Goal: Information Seeking & Learning: Learn about a topic

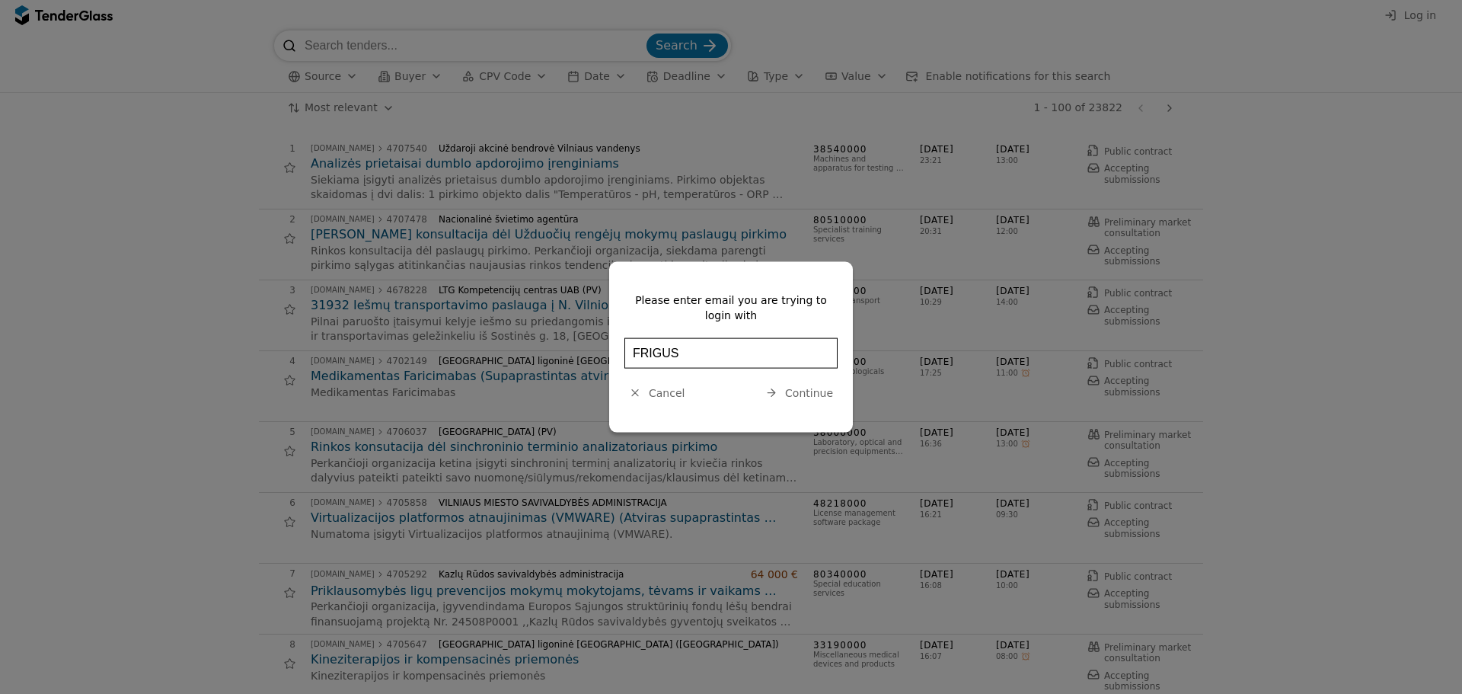
type input "friguslt@gmail.com"
click at [800, 388] on span "Continue" at bounding box center [809, 392] width 48 height 12
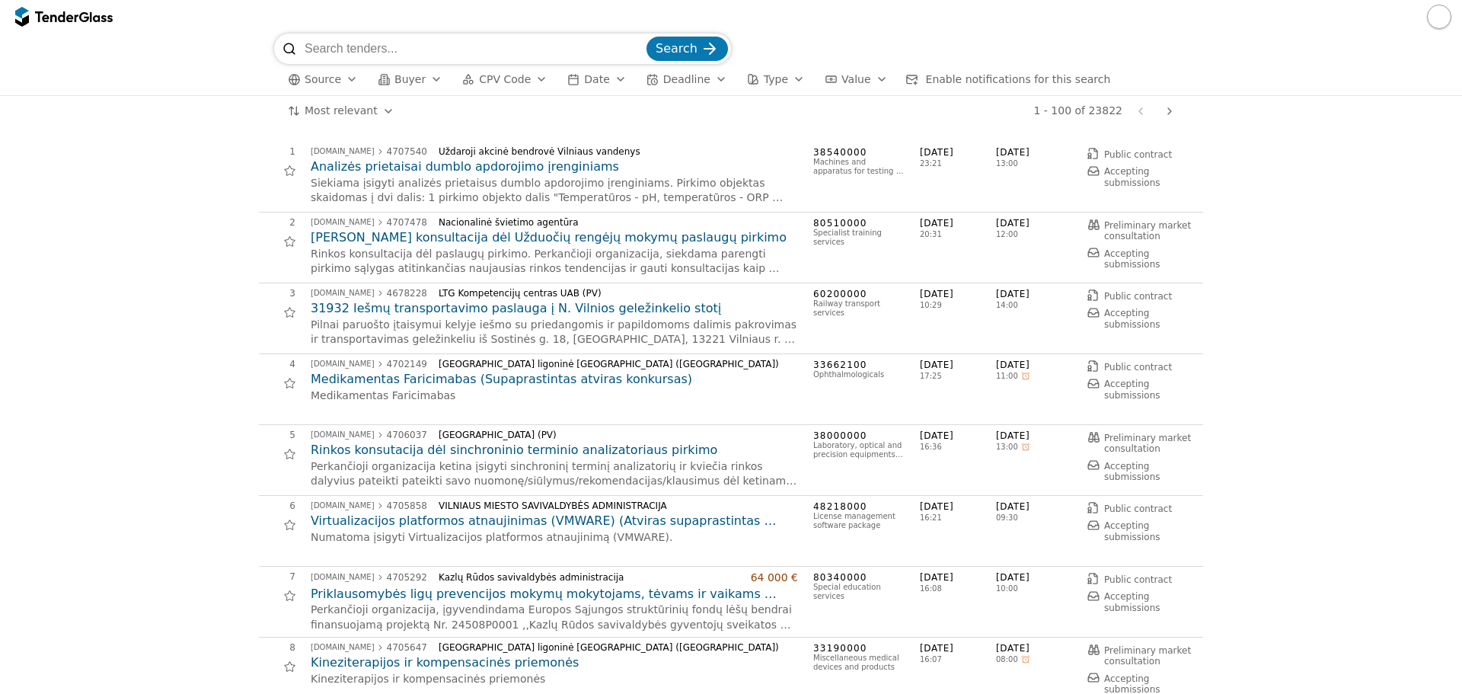
click at [480, 45] on input "search" at bounding box center [474, 49] width 339 height 30
type input "KONDICIONIERIAI"
click at [646, 37] on button "Search" at bounding box center [686, 49] width 81 height 24
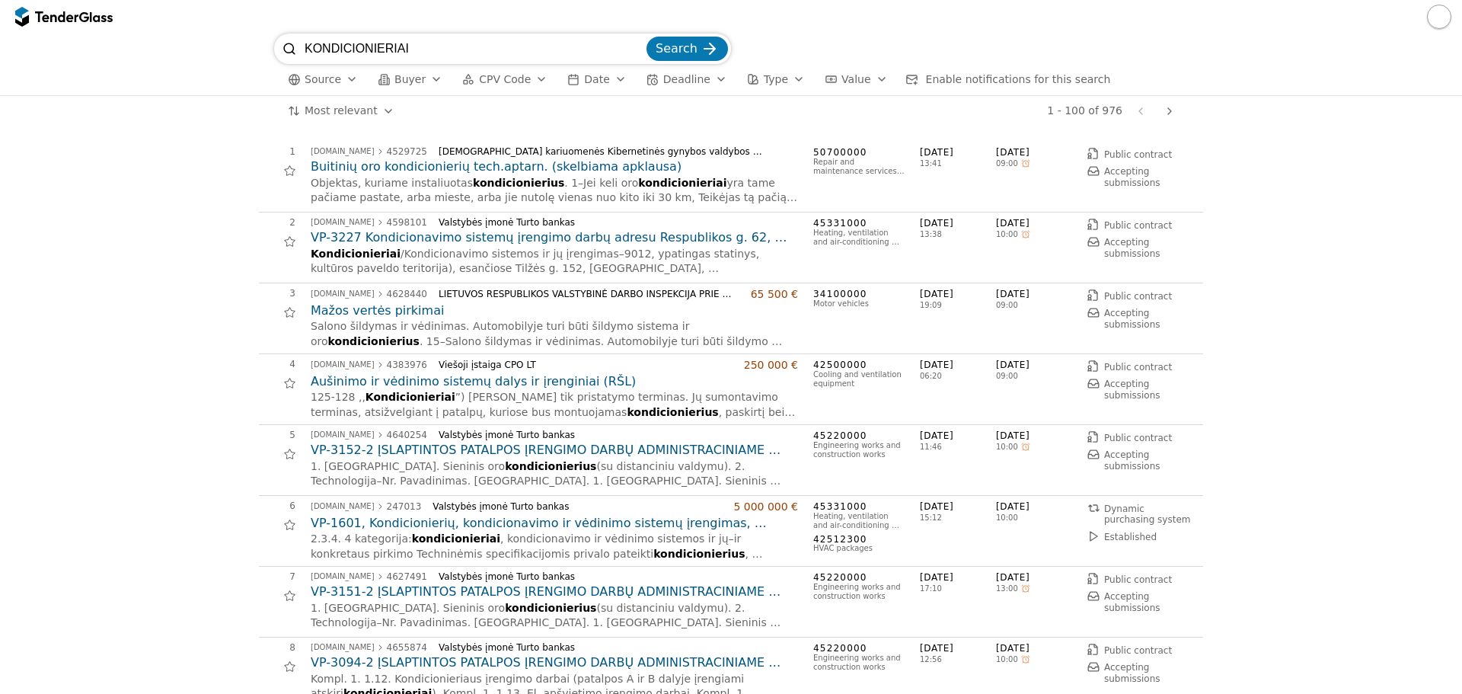
click at [1438, 17] on button "button" at bounding box center [1439, 17] width 24 height 24
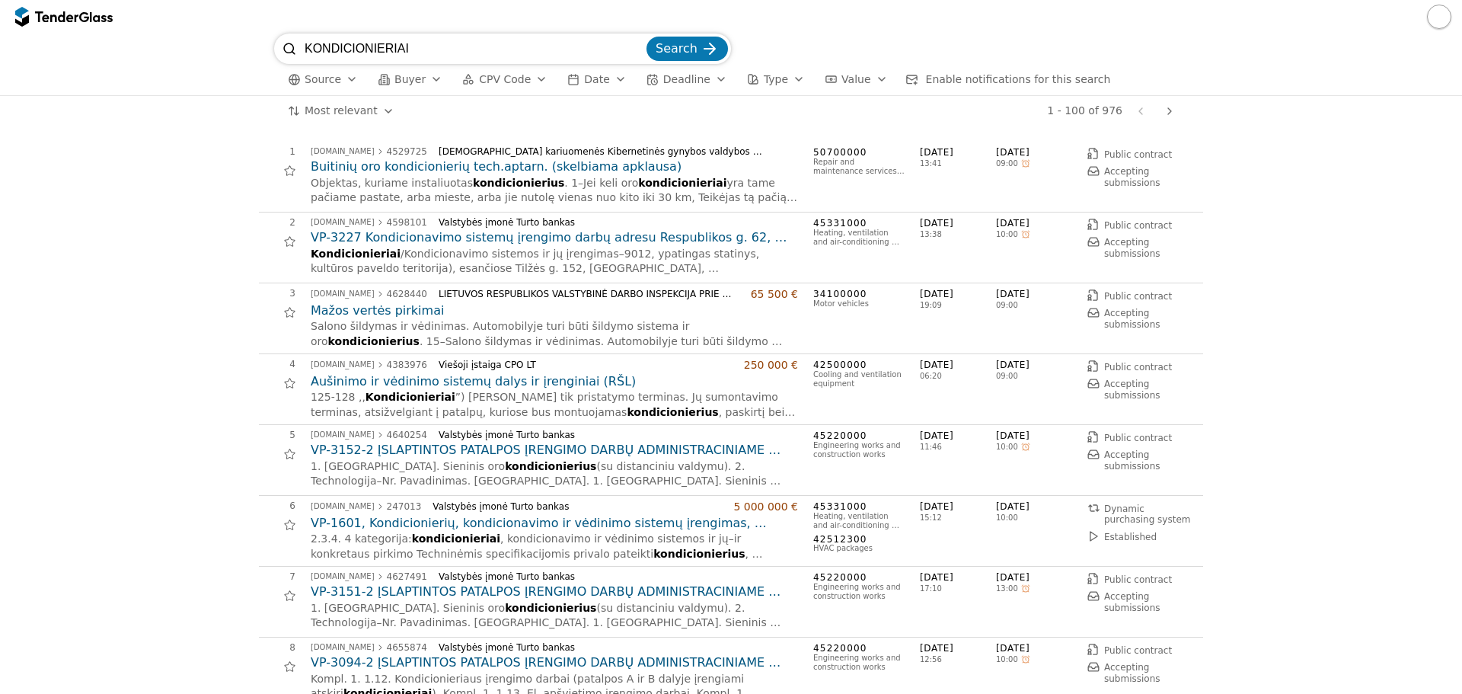
click at [433, 46] on input "KONDICIONIERIAI" at bounding box center [474, 49] width 339 height 30
type input "K"
type input "o"
type input "kondicionavimas"
click at [646, 37] on button "Search" at bounding box center [686, 49] width 81 height 24
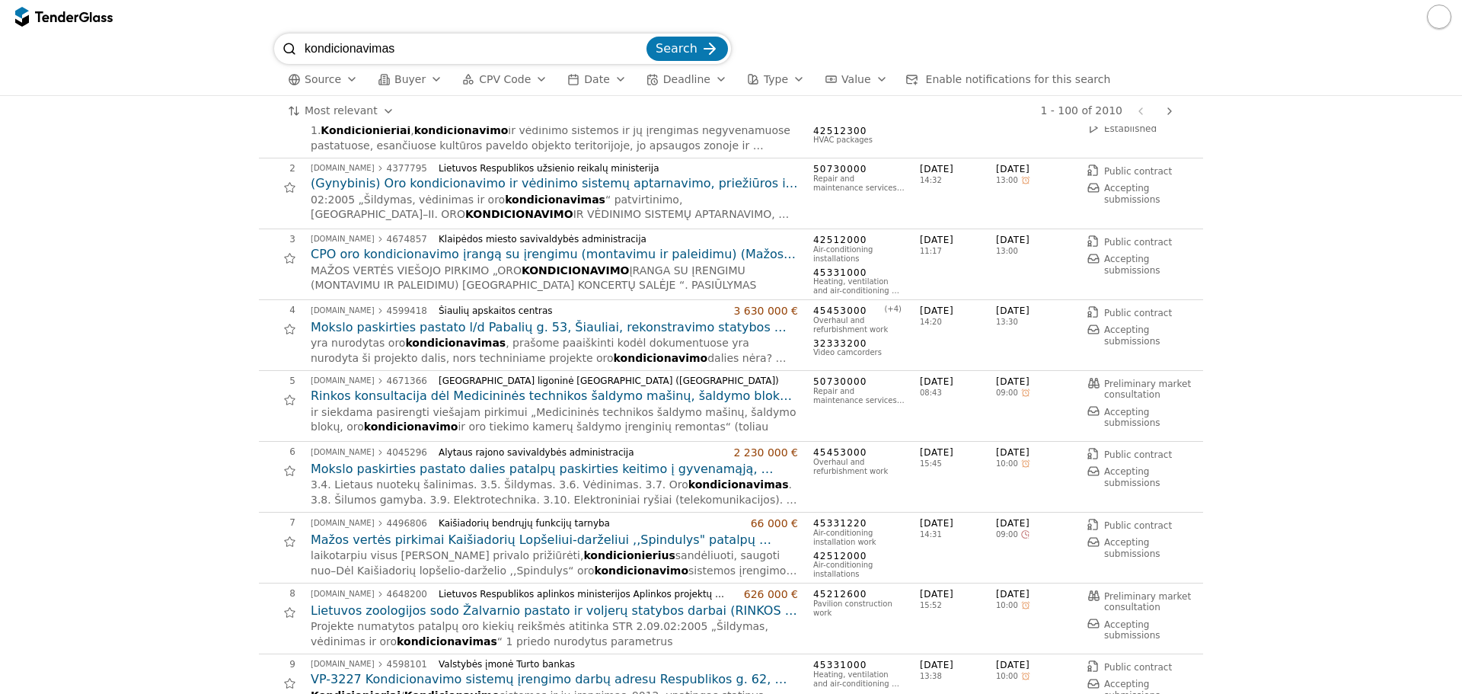
scroll to position [76, 0]
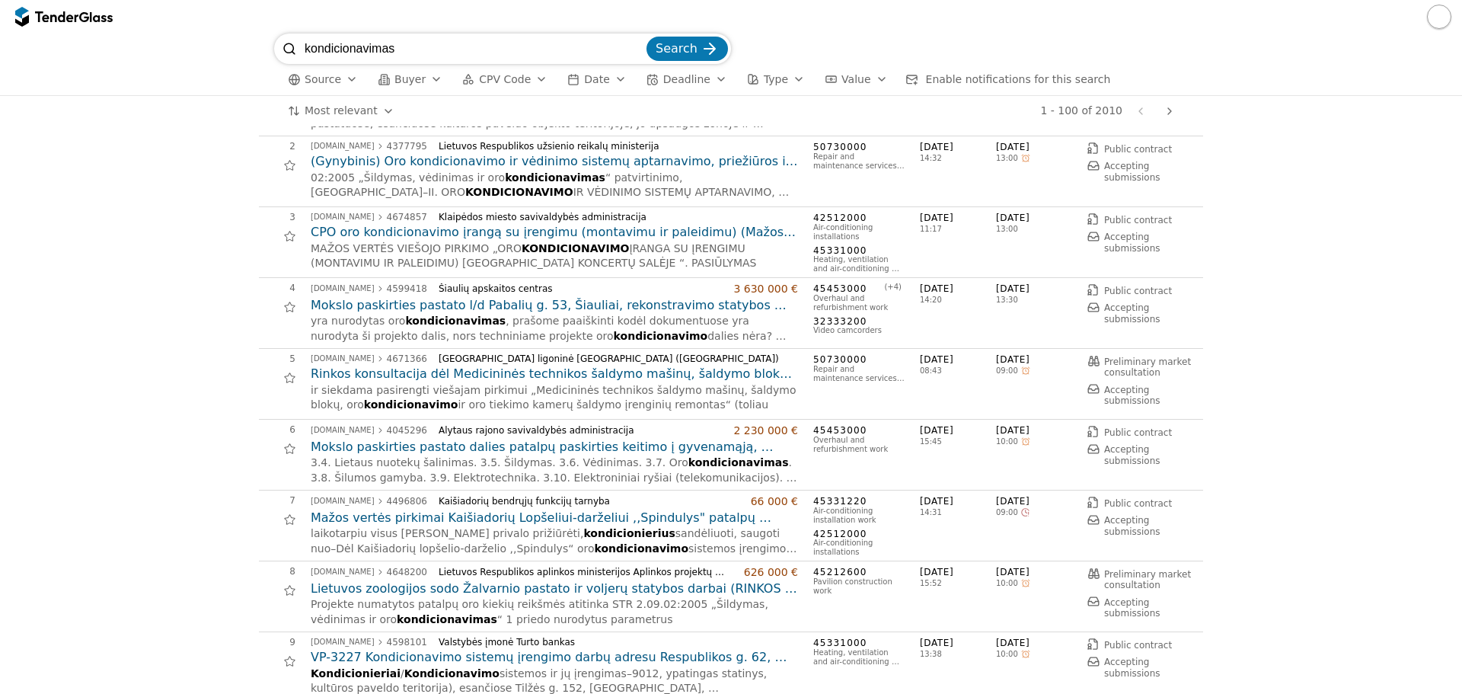
click at [462, 228] on h2 "CPO oro kondicionavimo įrangą su įrengimu (montavimu ir paleidimu) (Mažos vertė…" at bounding box center [554, 232] width 487 height 17
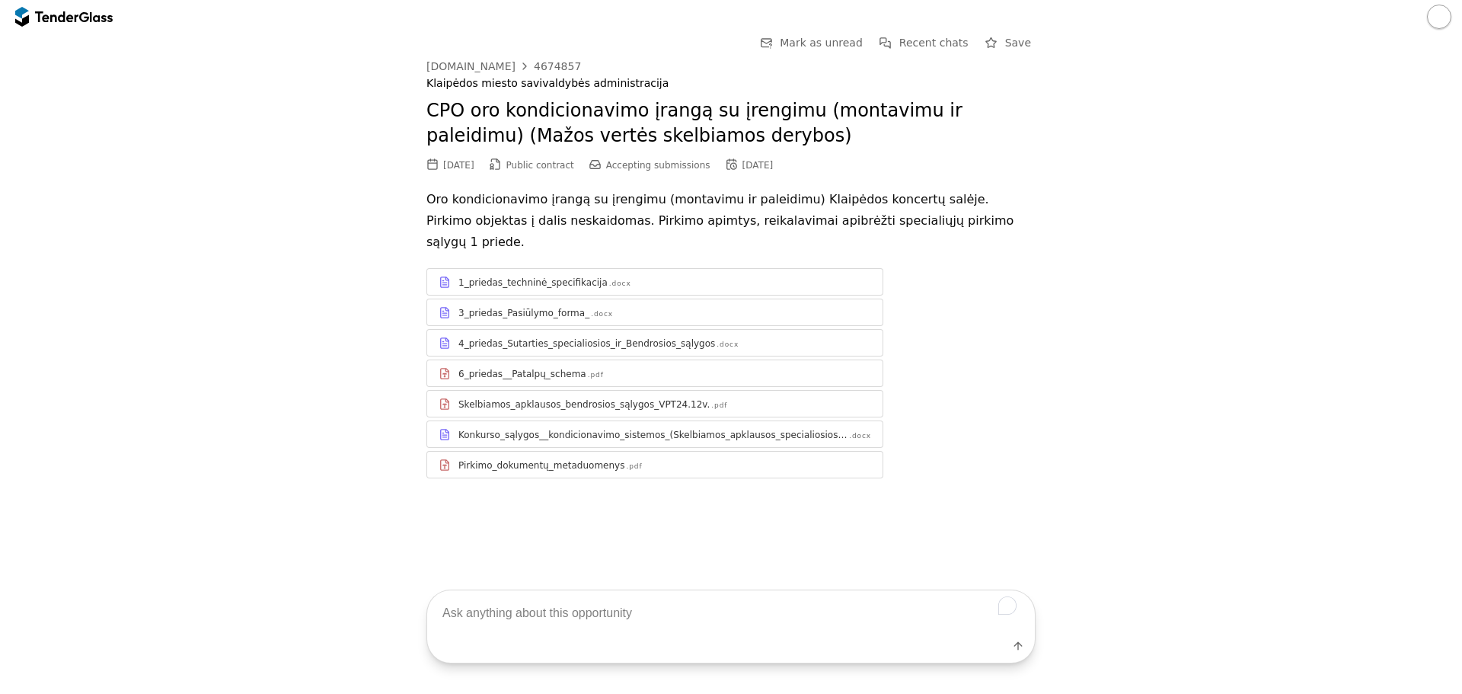
click at [517, 337] on div "4_priedas_Sutarties_specialiosios_ir_Bendrosios_sąlygos" at bounding box center [586, 343] width 257 height 12
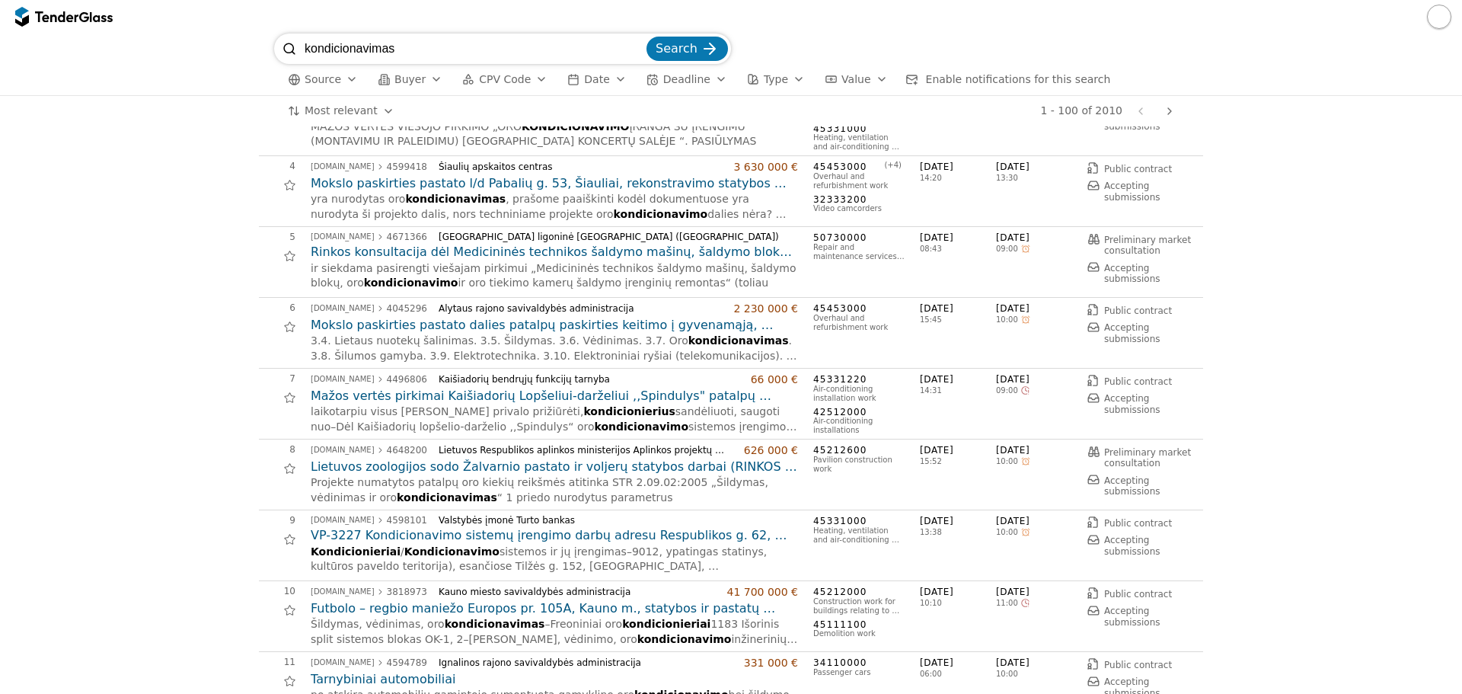
scroll to position [305, 0]
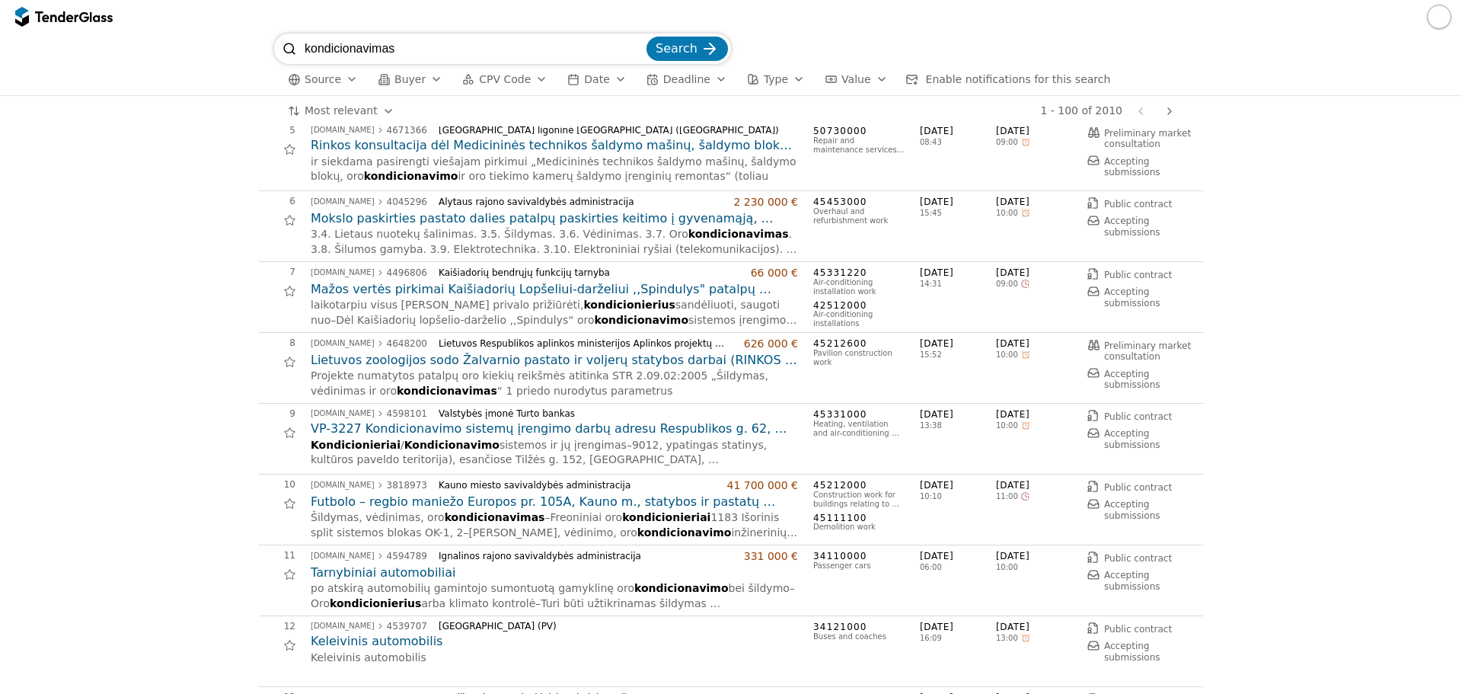
click at [499, 289] on h2 "Mažos vertės pirkimai Kaišiadorių Lopšeliui-darželiui ,,Spindulys" patalpų kond…" at bounding box center [554, 289] width 487 height 17
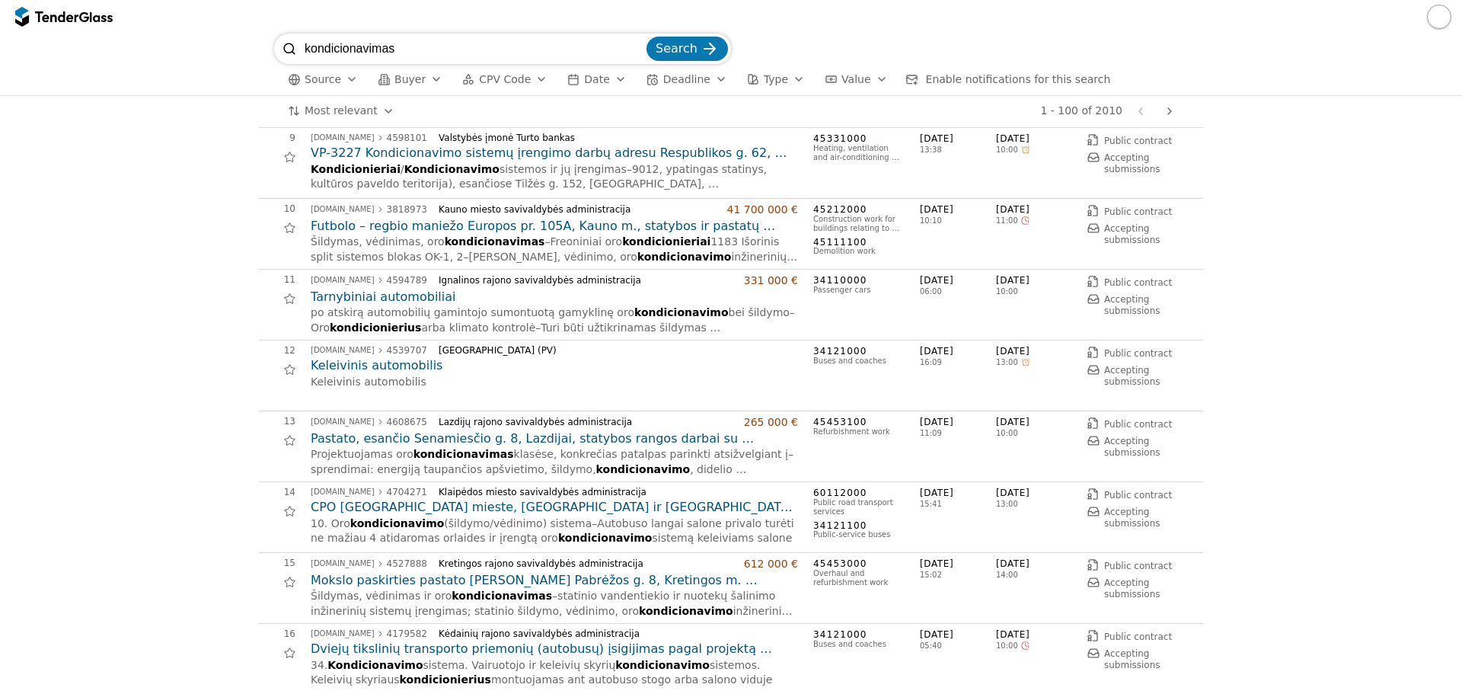
scroll to position [609, 0]
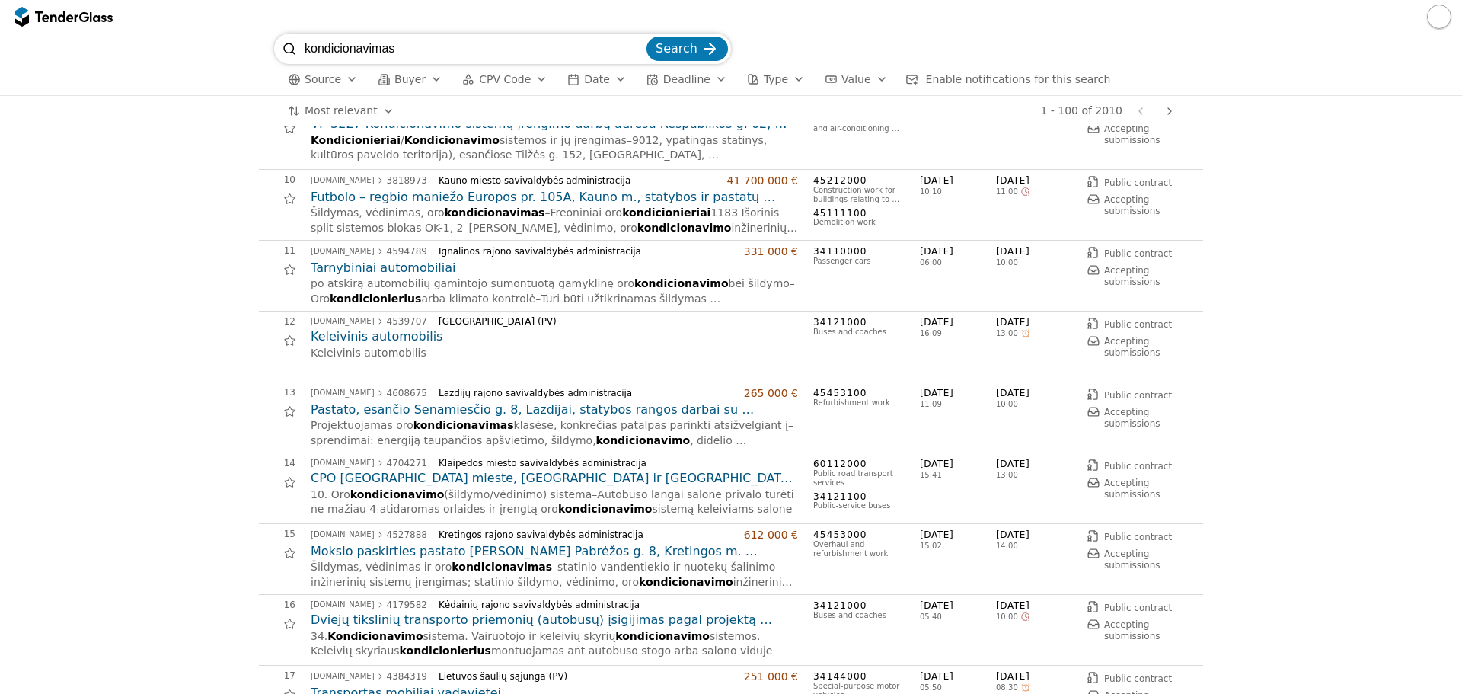
click at [436, 56] on input "kondicionavimas" at bounding box center [474, 49] width 339 height 30
type input "k"
type input "vėdinimas"
click at [646, 37] on button "Search" at bounding box center [686, 49] width 81 height 24
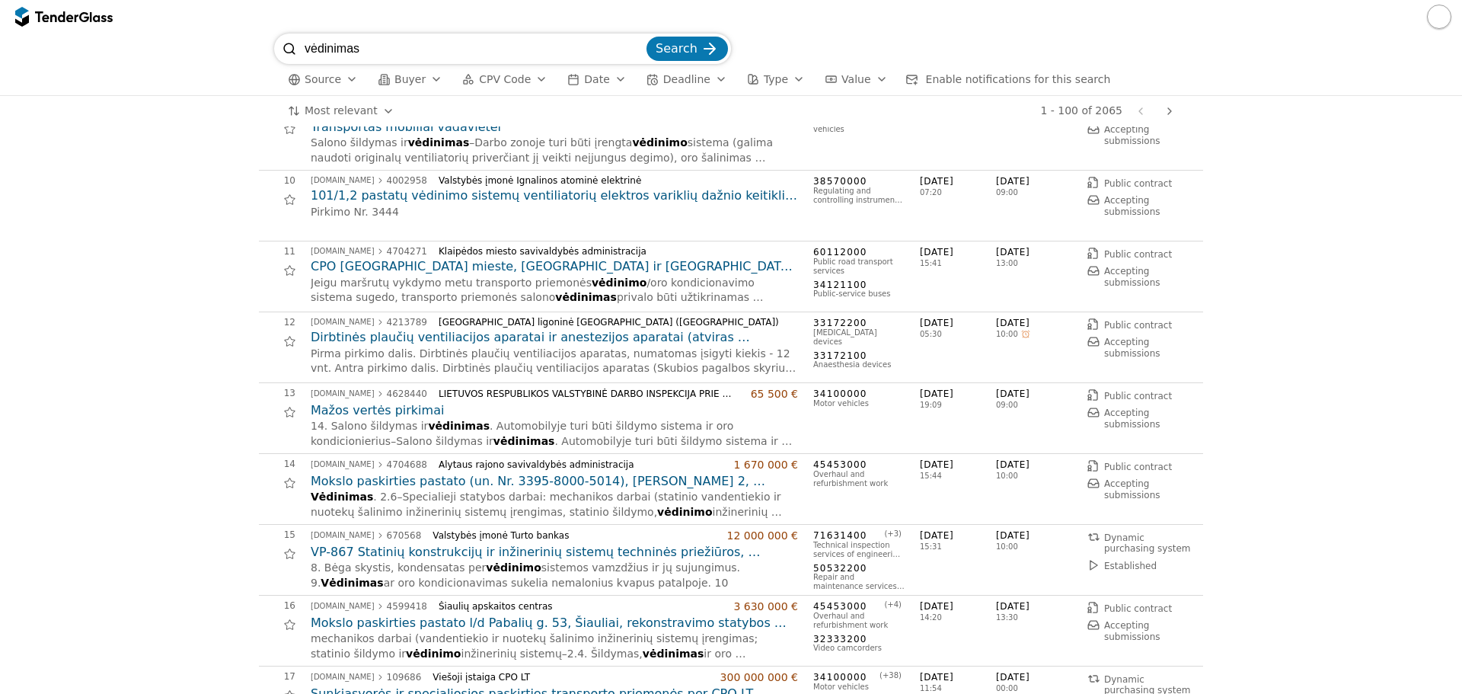
scroll to position [609, 0]
click at [425, 484] on h2 "Mokslo paskirties pastato (un. Nr. 3395-8000-5014), Vlado Mirono g. 2, Daugai, …" at bounding box center [554, 480] width 487 height 17
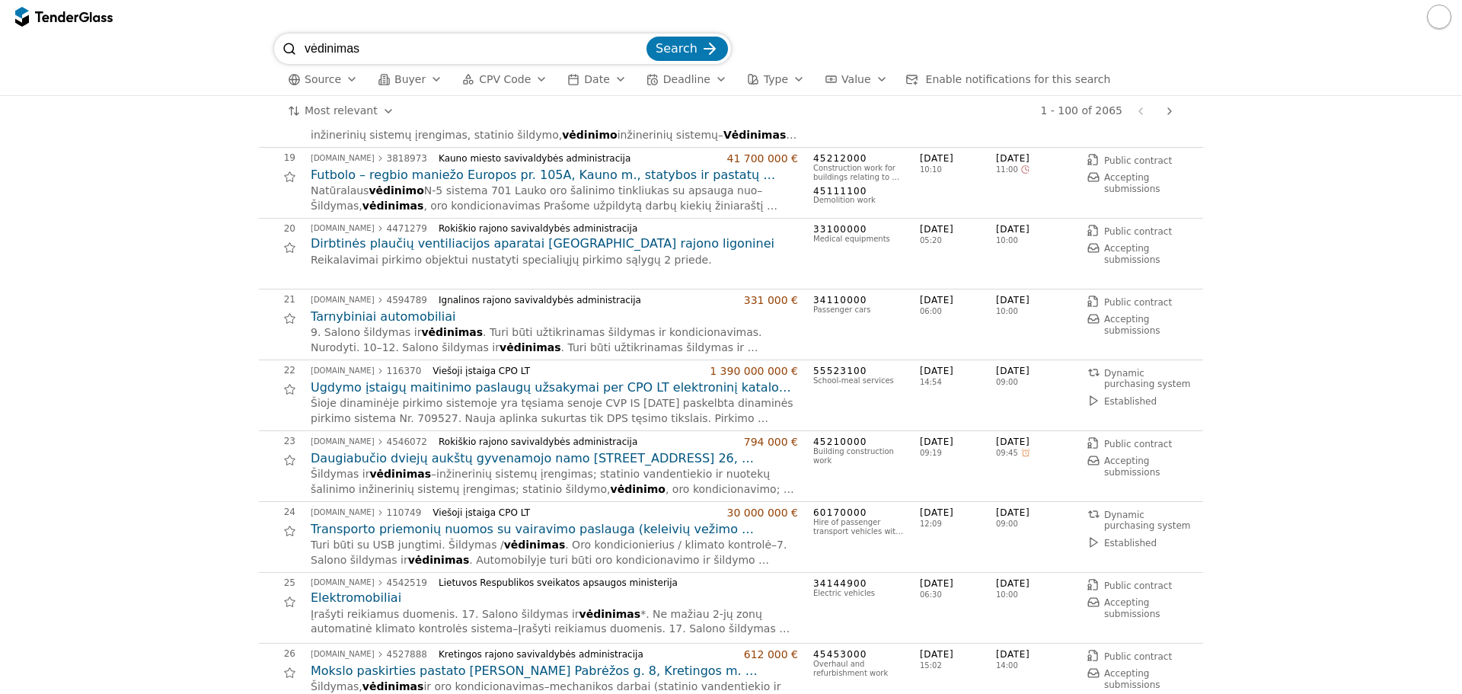
scroll to position [1371, 0]
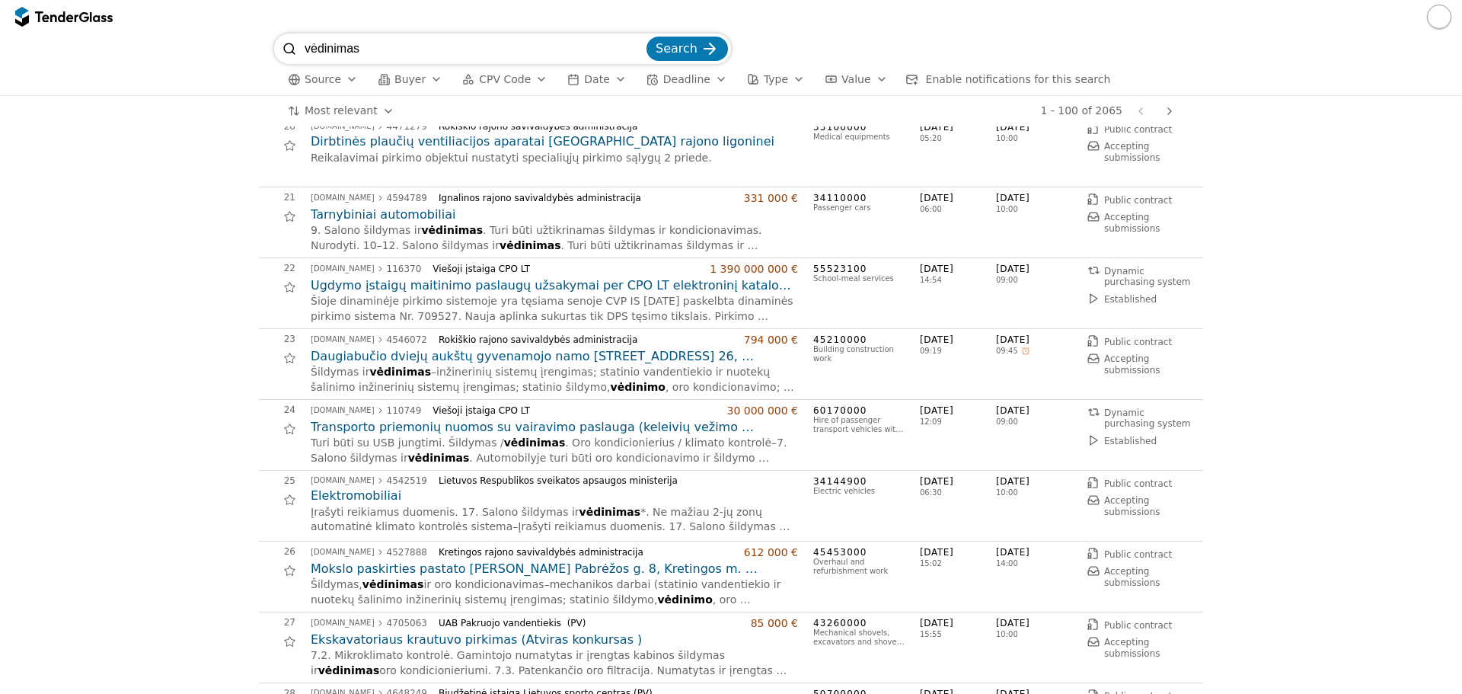
click at [555, 568] on h2 "Mokslo paskirties pastato J. Pabrėžos g. 8, Kretingos m. rekonstravimo darbų at…" at bounding box center [554, 568] width 487 height 17
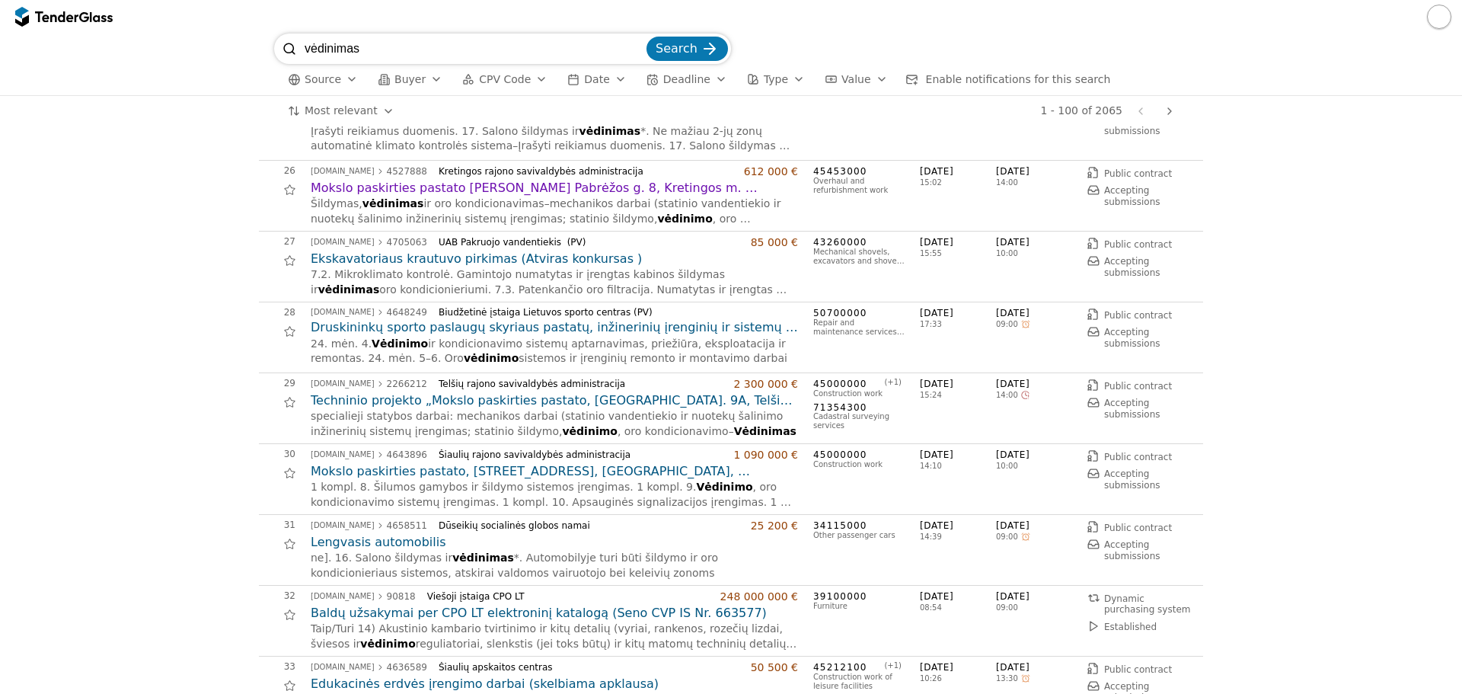
scroll to position [1827, 0]
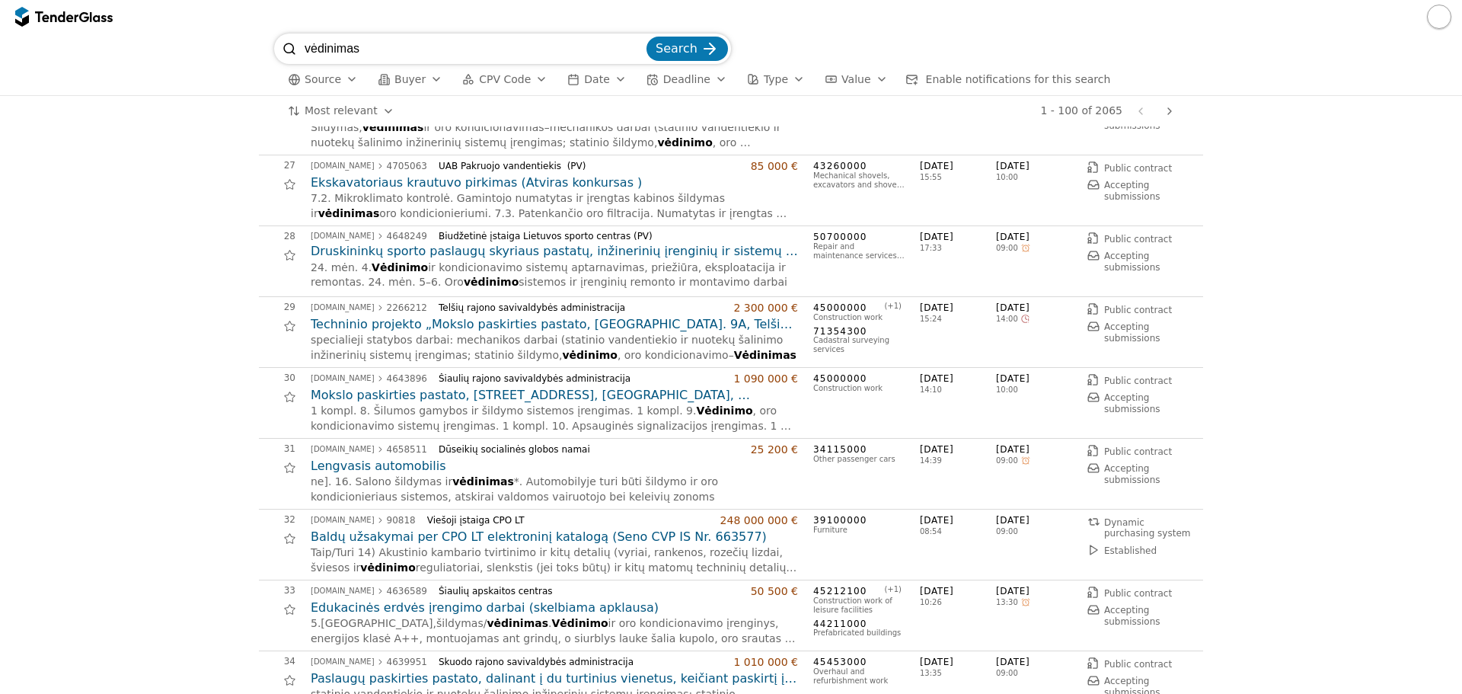
click at [386, 52] on input "vėdinimas" at bounding box center [474, 49] width 339 height 30
type input "v"
type input "ventiliacija"
click at [646, 37] on button "Search" at bounding box center [686, 49] width 81 height 24
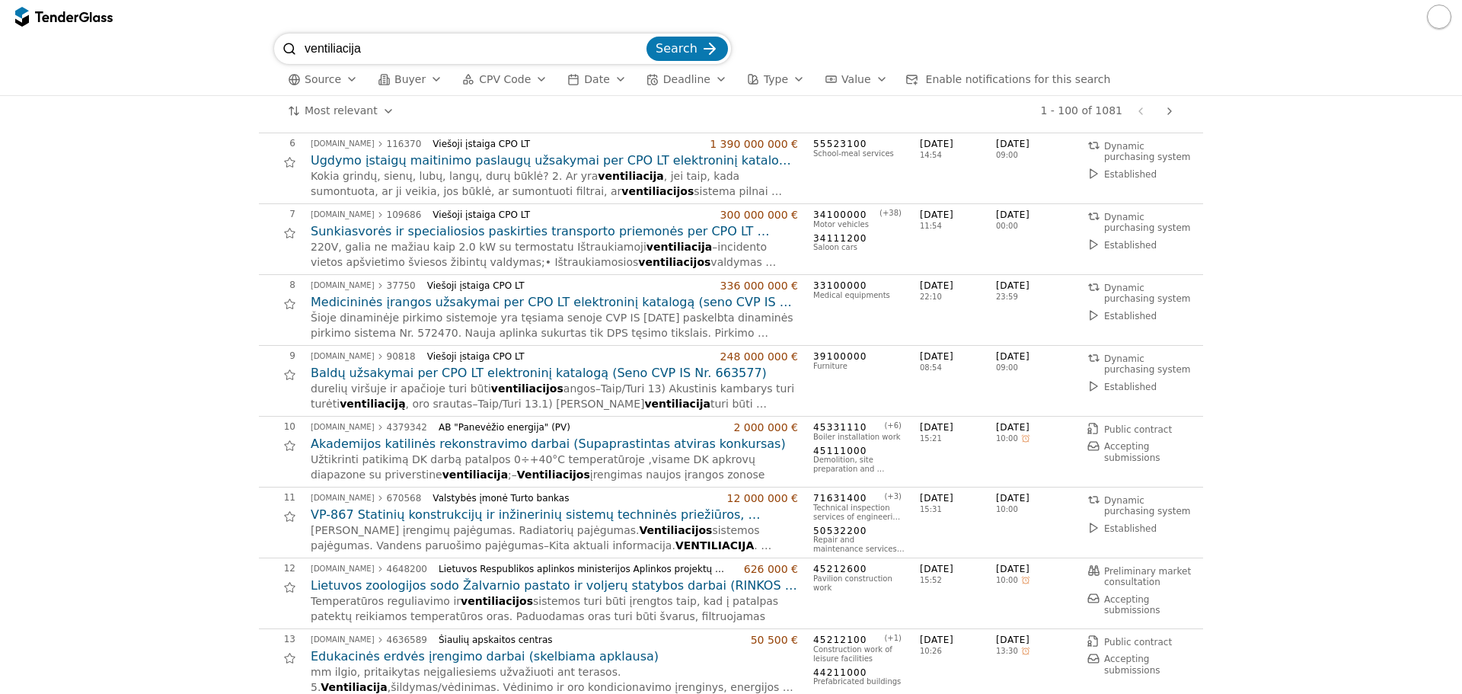
scroll to position [381, 0]
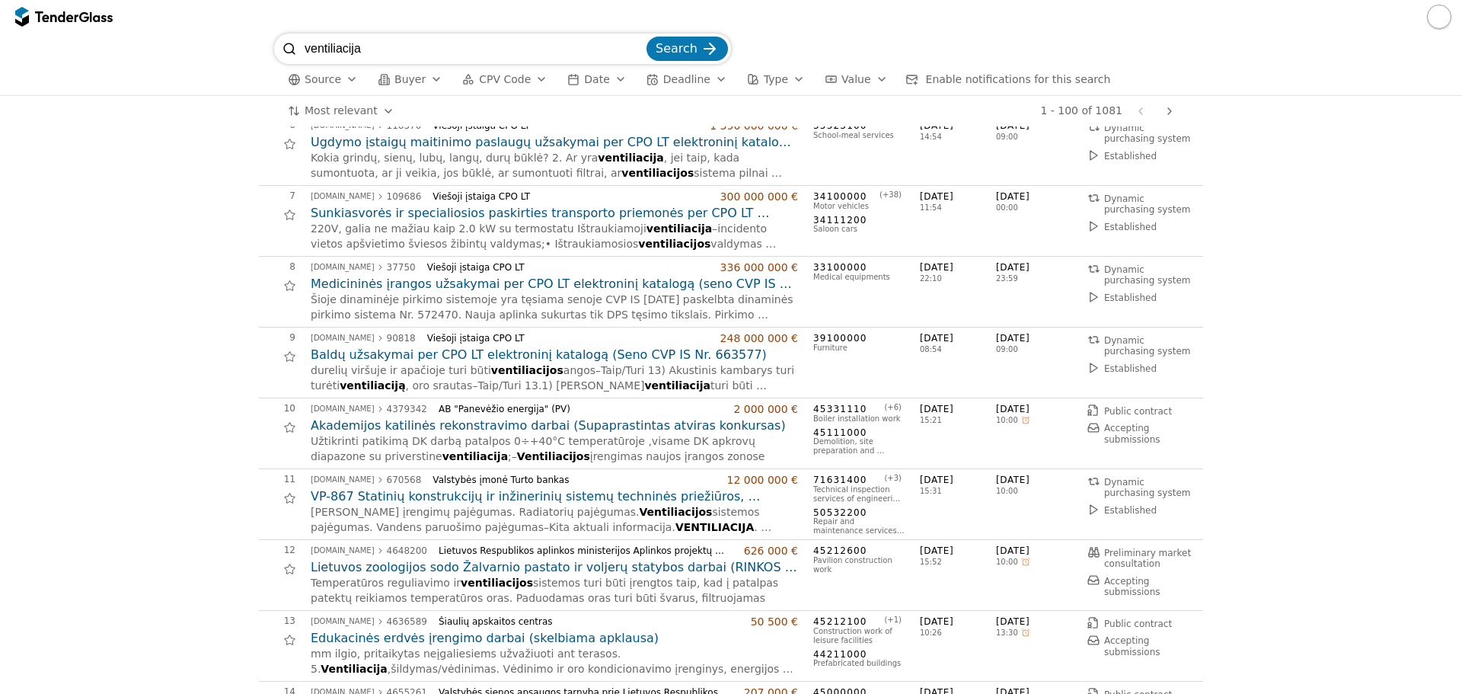
click at [374, 41] on input "ventiliacija" at bounding box center [474, 49] width 339 height 30
type input "v"
type input "kond"
click at [646, 37] on button "Search" at bounding box center [686, 49] width 81 height 24
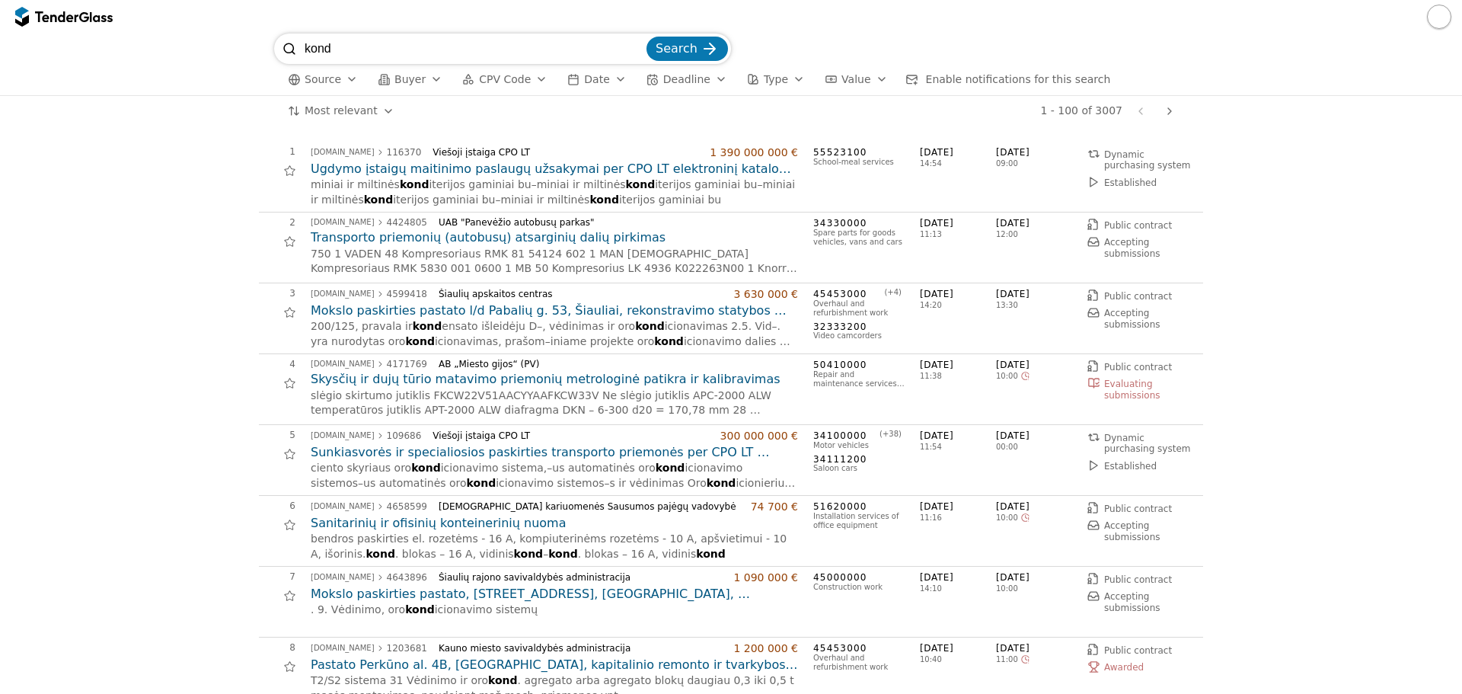
click at [348, 53] on input "kond" at bounding box center [474, 49] width 339 height 30
type input "k"
type input "šilumos siurbliai"
click at [646, 37] on button "Search" at bounding box center [686, 49] width 81 height 24
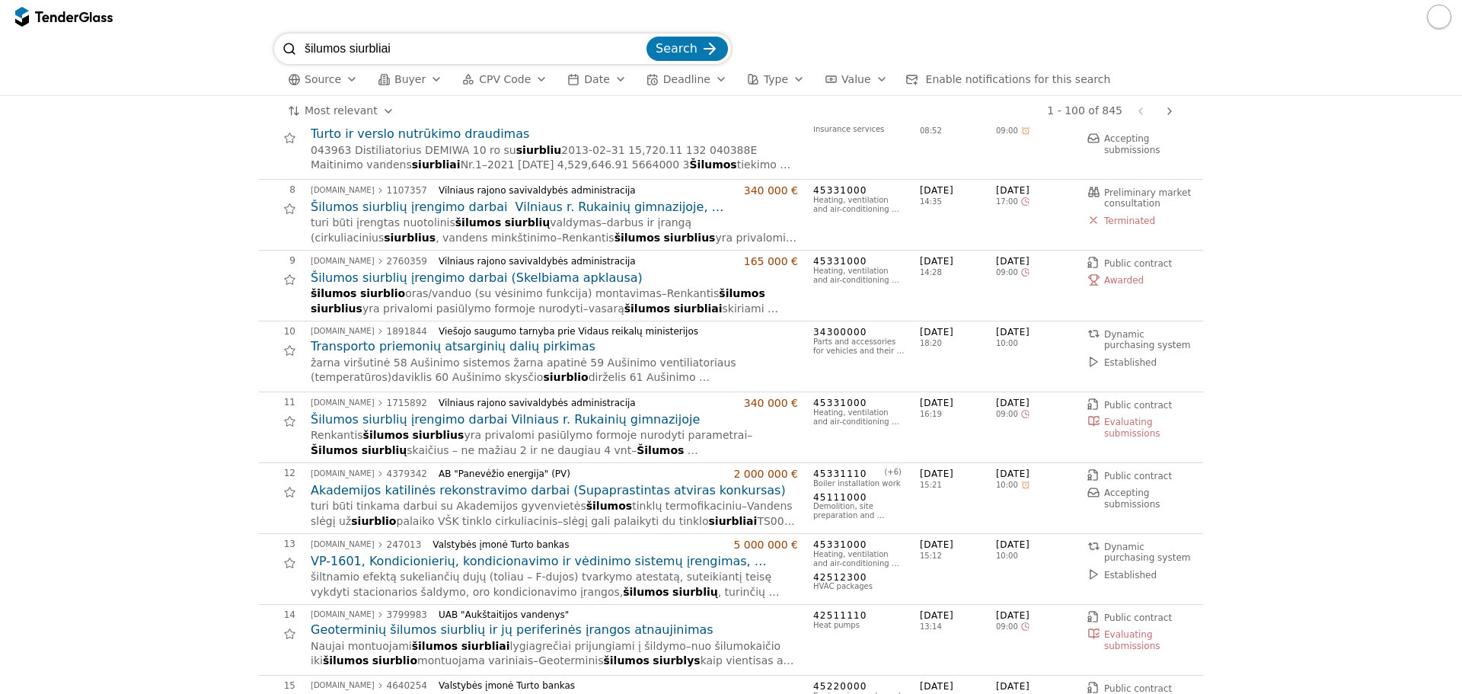
scroll to position [457, 0]
click at [413, 46] on input "šilumos siurbliai" at bounding box center [474, 49] width 339 height 30
type input "š"
type input "ŠVOK"
click at [646, 37] on button "Search" at bounding box center [686, 49] width 81 height 24
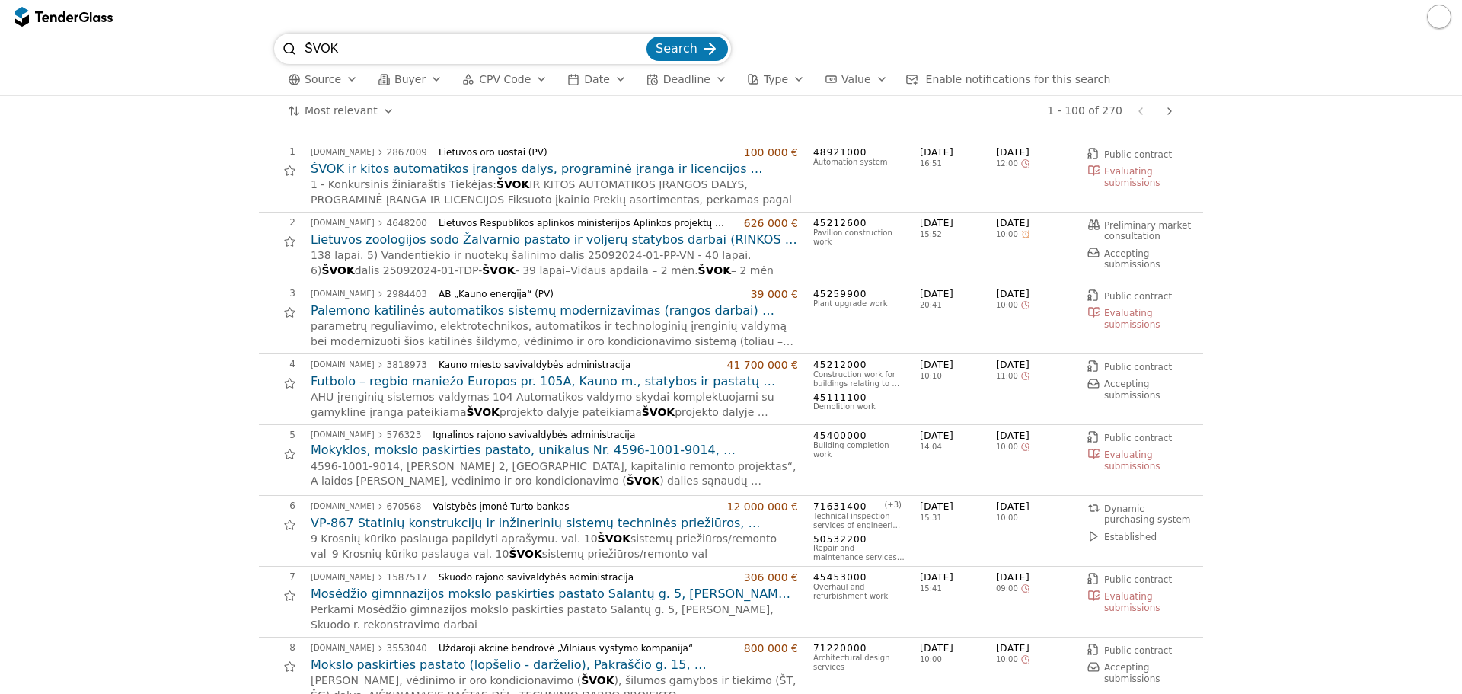
click at [363, 51] on input "ŠVOK" at bounding box center [474, 49] width 339 height 30
type input "Š"
type input "ORAS VANDUO"
click at [646, 37] on button "Search" at bounding box center [686, 49] width 81 height 24
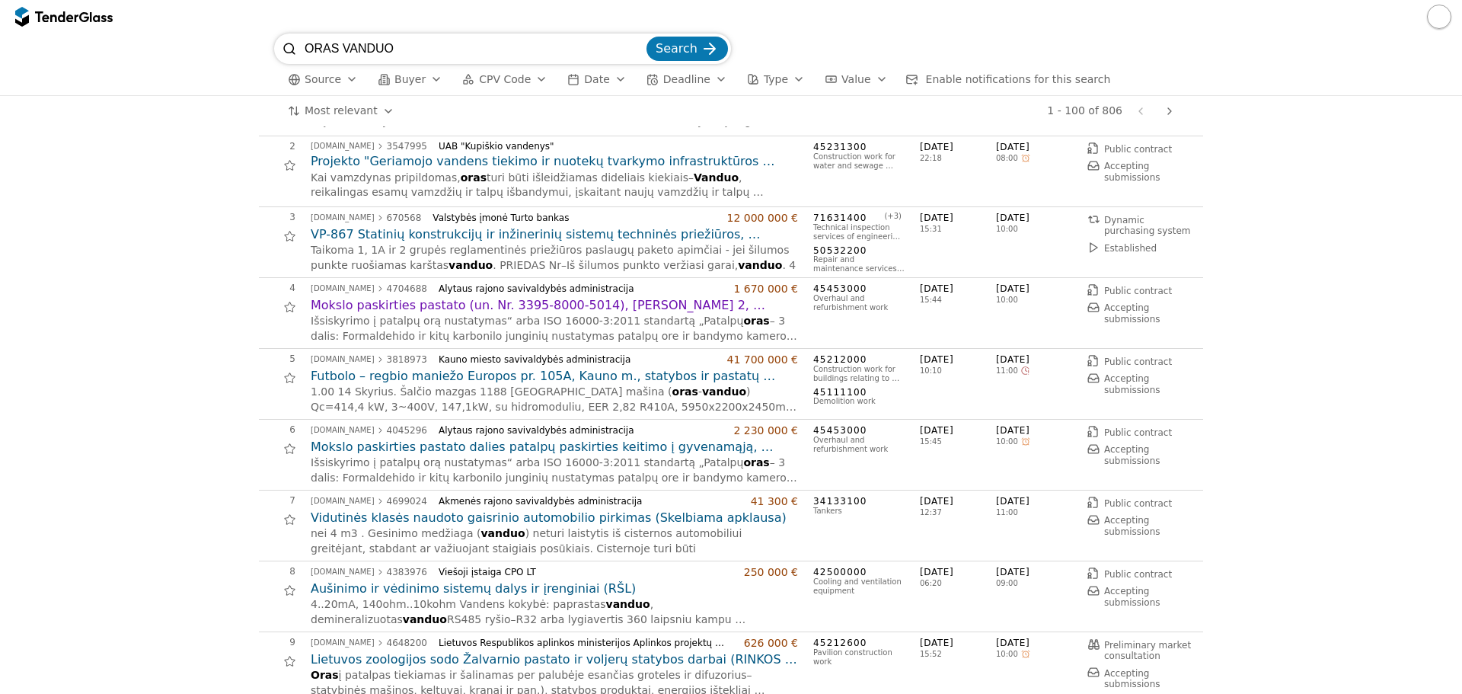
scroll to position [152, 0]
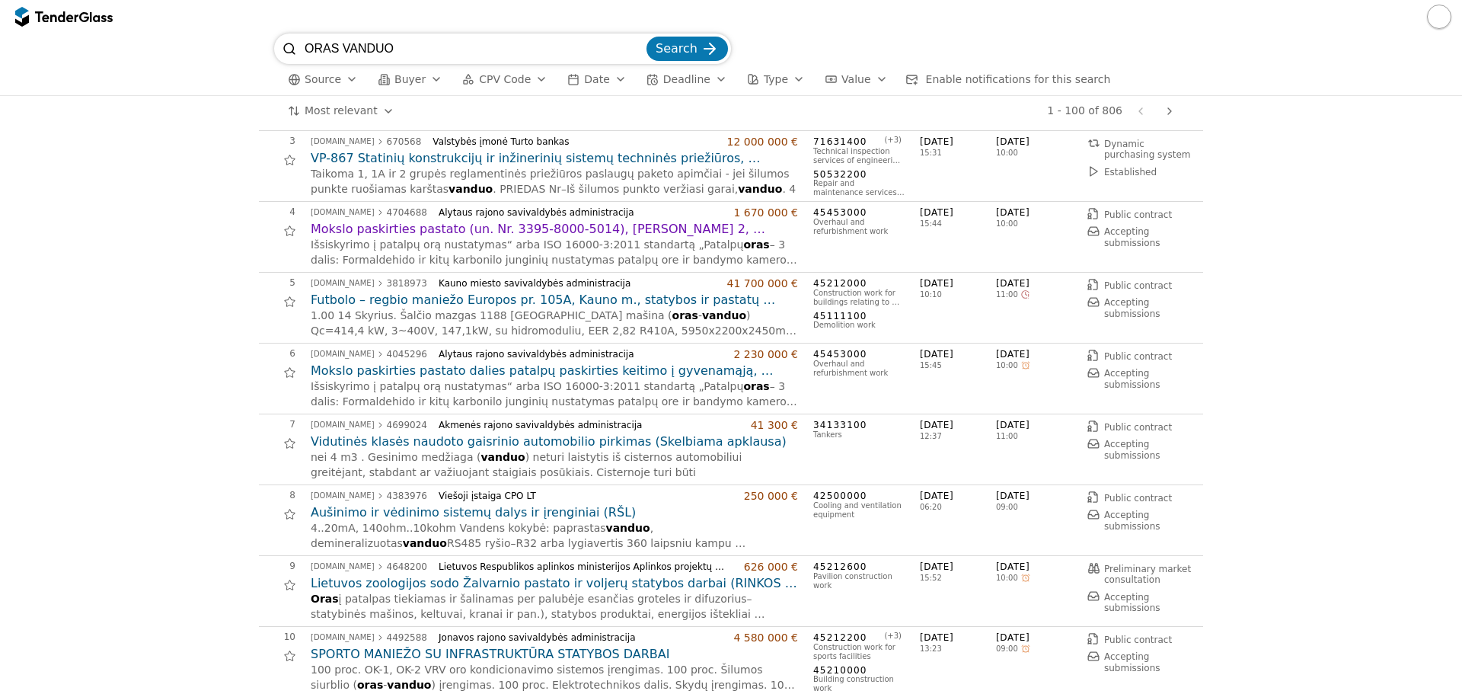
click at [429, 372] on h2 "Mokslo paskirties pastato dalies patalpų paskirties keitimo į gyvenamąją, moksl…" at bounding box center [554, 370] width 487 height 17
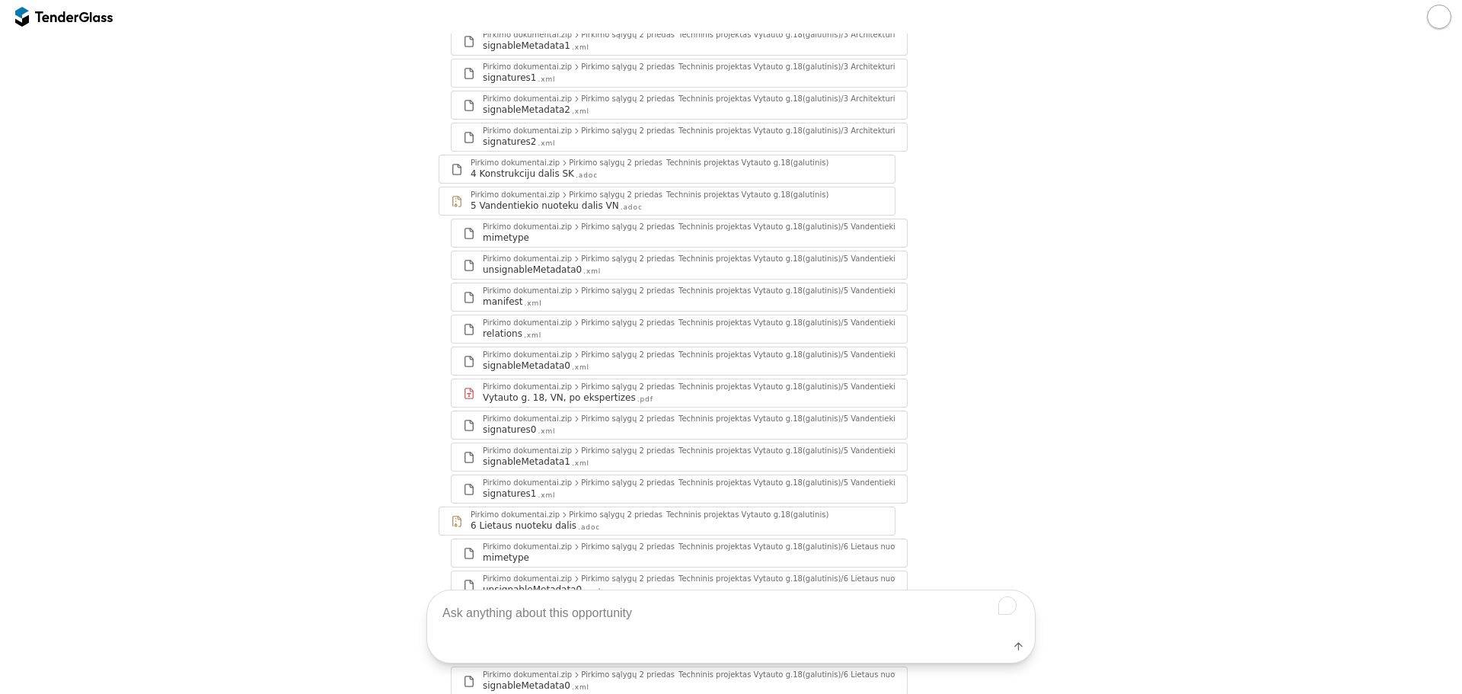
scroll to position [3274, 0]
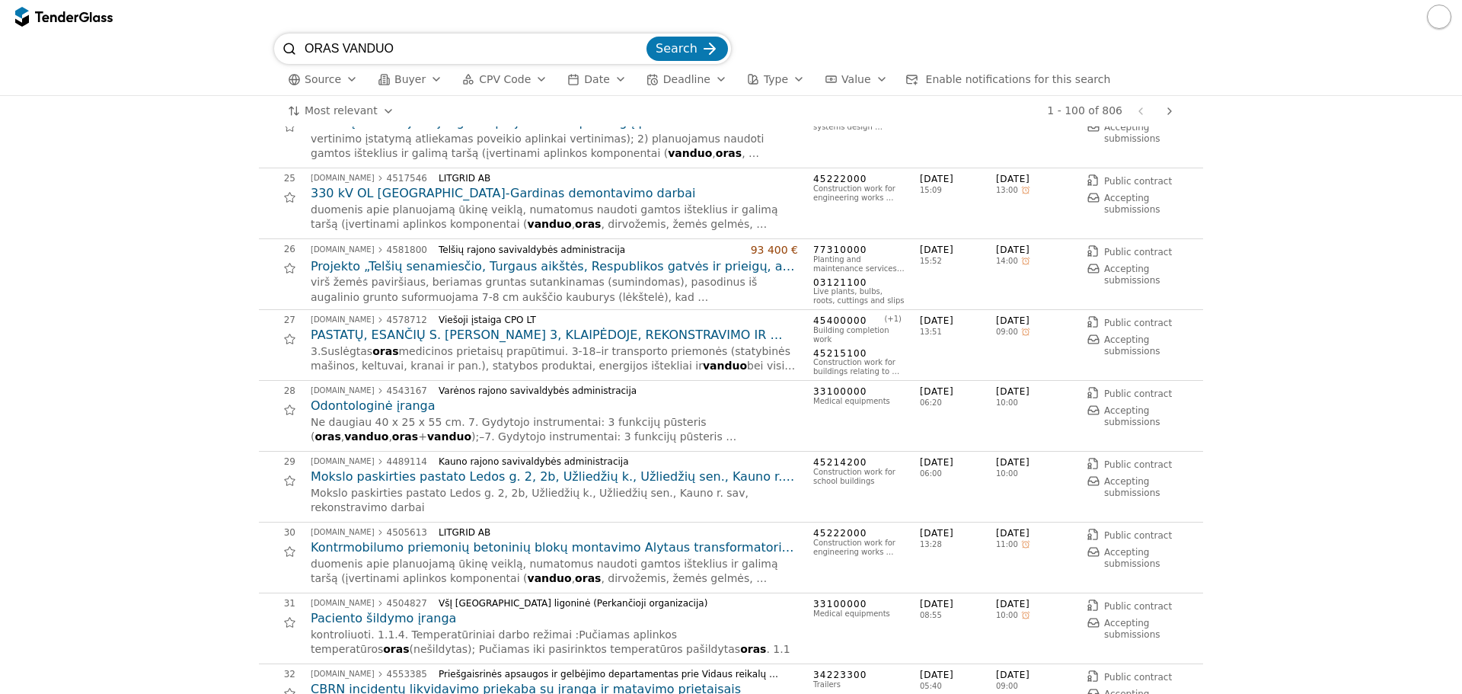
scroll to position [1675, 0]
click at [399, 48] on input "ORAS VANDUO" at bounding box center [474, 49] width 339 height 30
type input "ORAS VANDUO SIURBLYS"
click at [646, 37] on button "Search" at bounding box center [686, 49] width 81 height 24
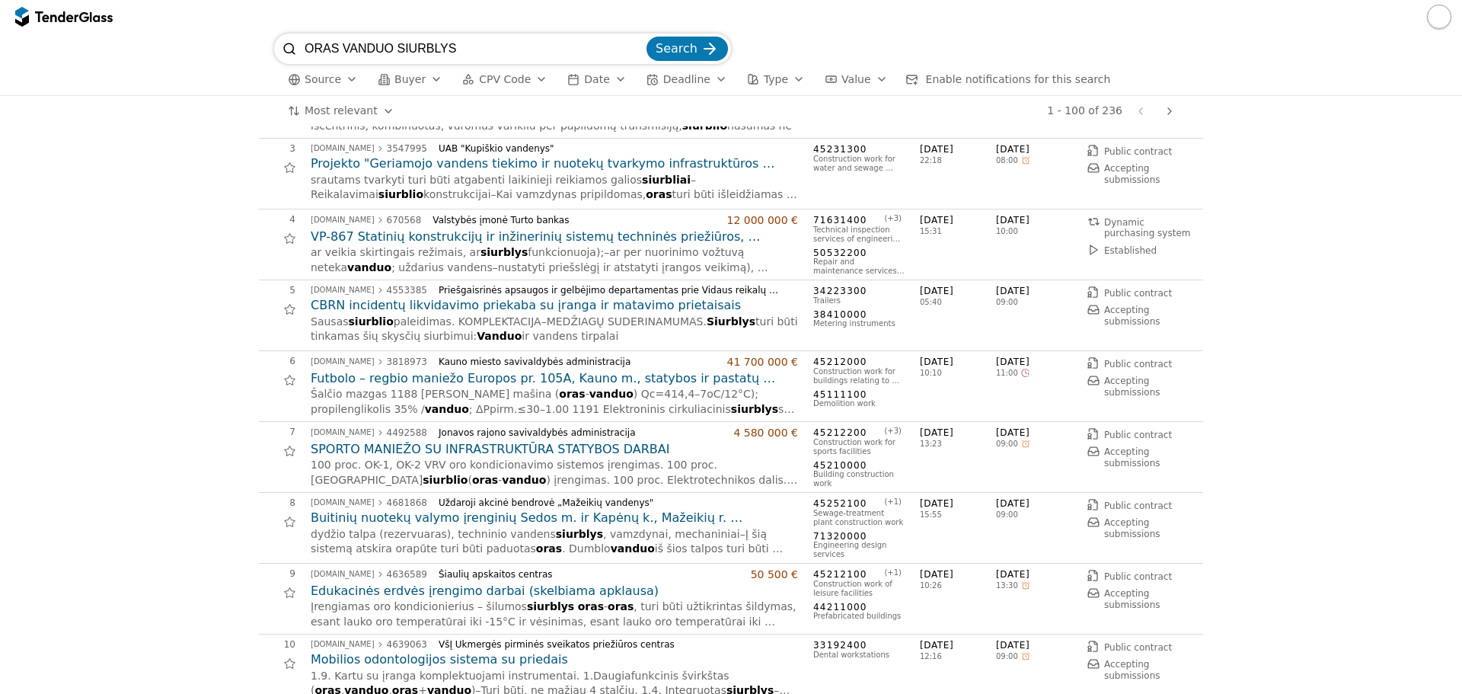
scroll to position [152, 0]
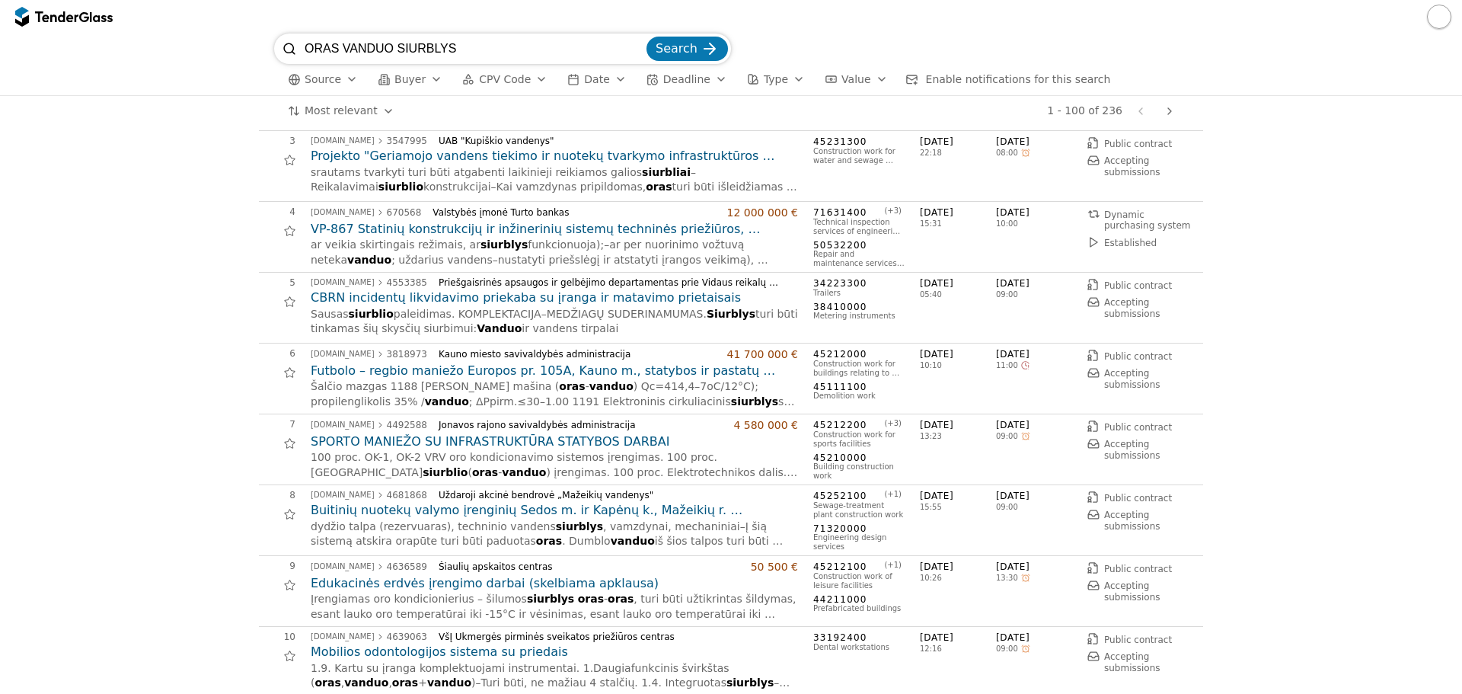
click at [476, 372] on h2 "Futbolo – regbio maniežo Europos pr. 105A, Kauno m., statybos ir pastatų griovi…" at bounding box center [554, 370] width 487 height 17
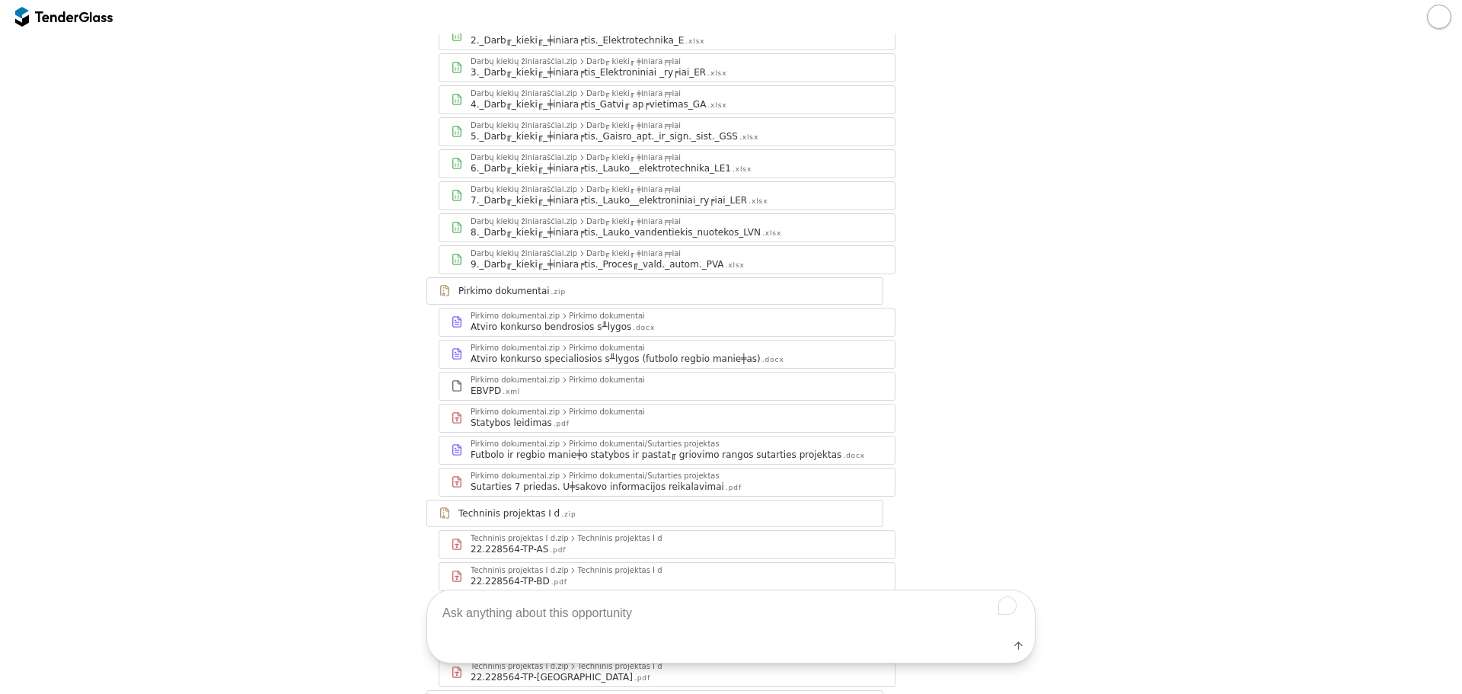
scroll to position [761, 0]
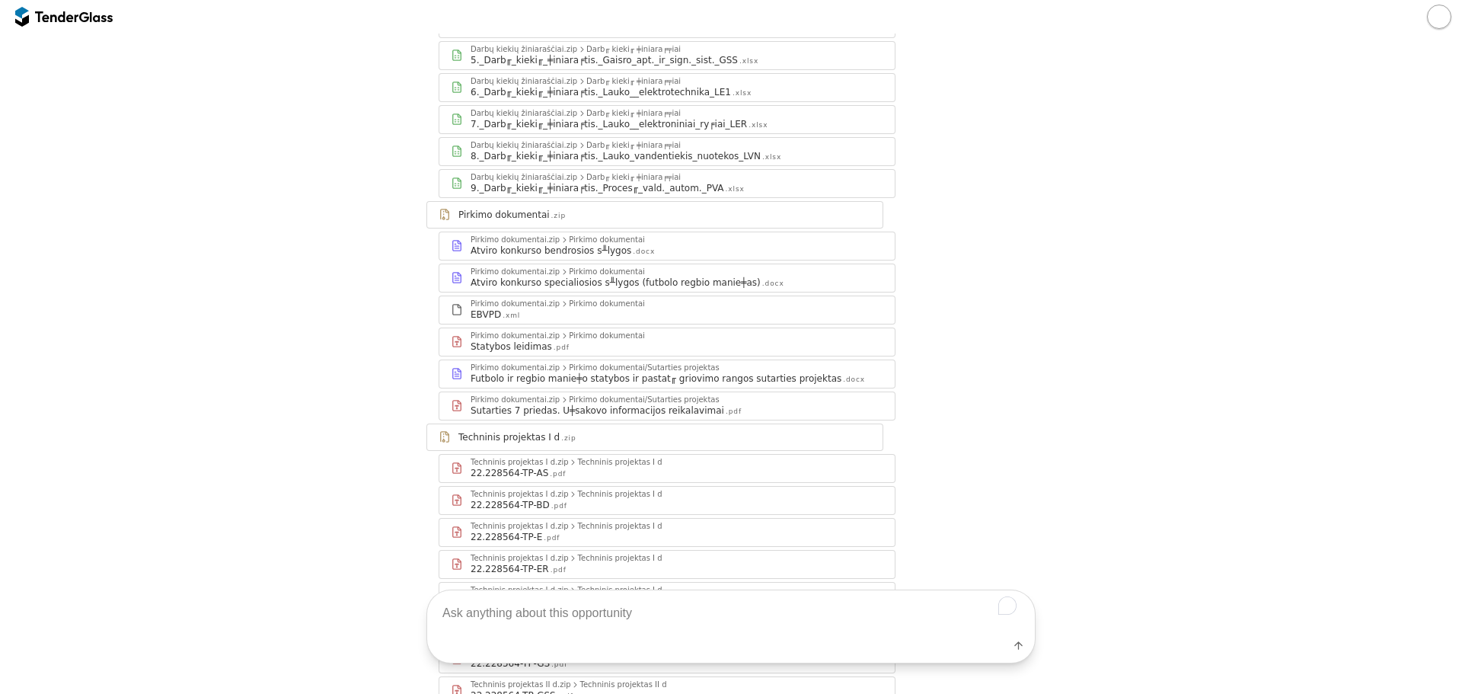
click at [552, 276] on div "Atviro konkurso specialiosios s╨lygos (futbolo regbio manie╪as)" at bounding box center [616, 282] width 290 height 12
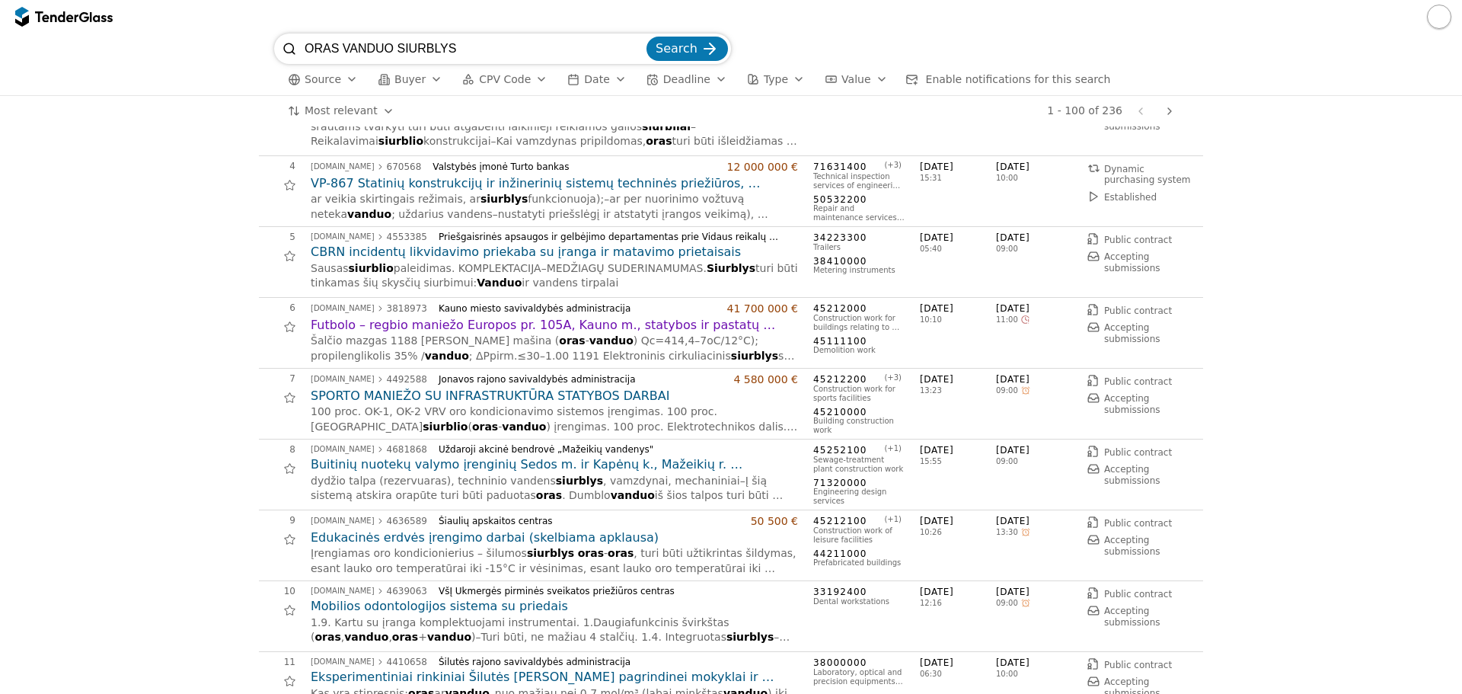
scroll to position [228, 0]
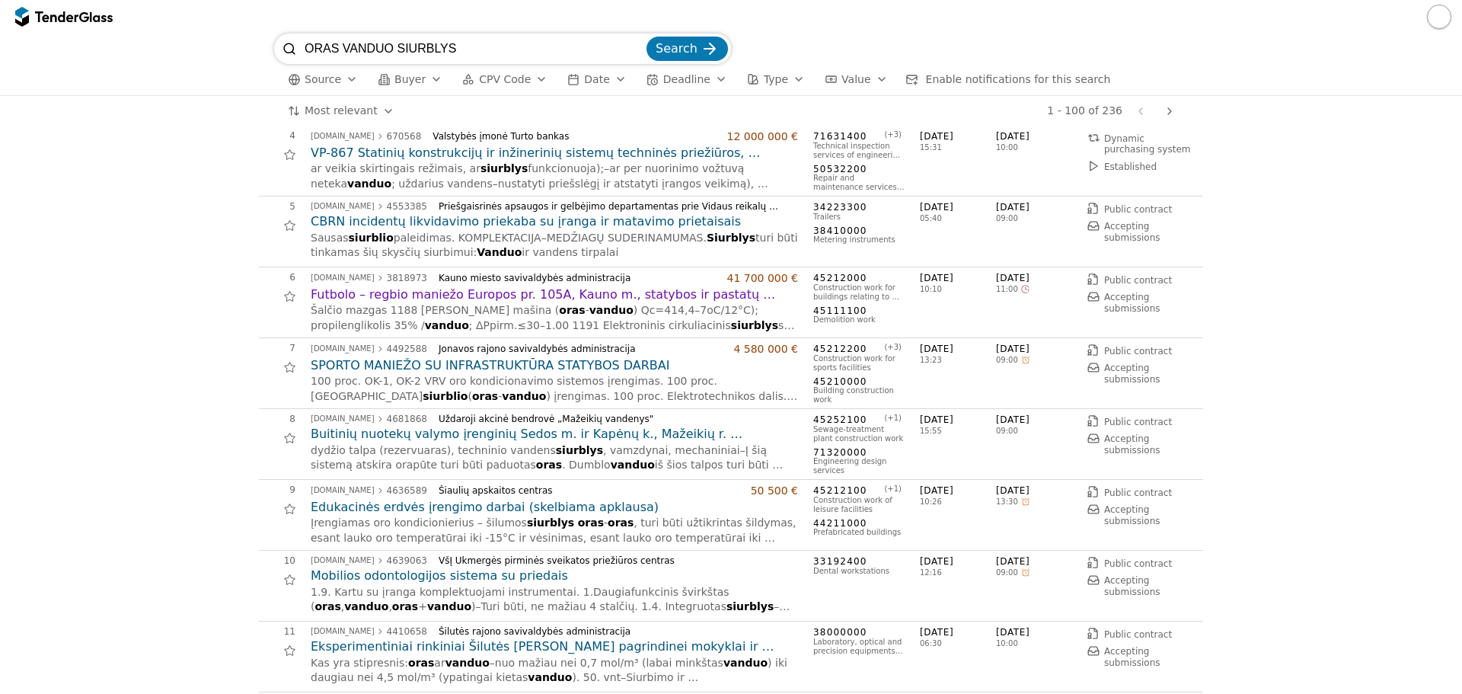
click at [491, 366] on h2 "SPORTO MANIEŽO SU INFRASTRUKTŪRA STATYBOS DARBAI" at bounding box center [554, 365] width 487 height 17
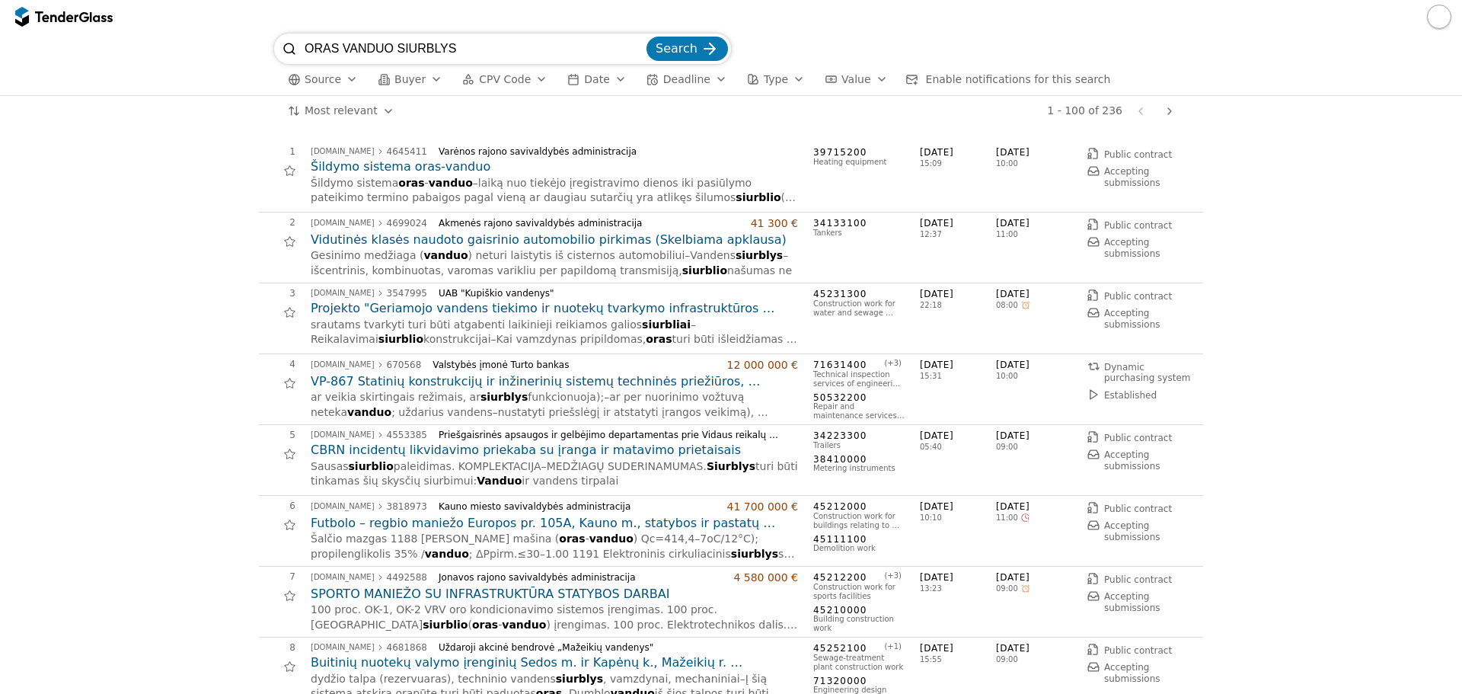
scroll to position [228, 0]
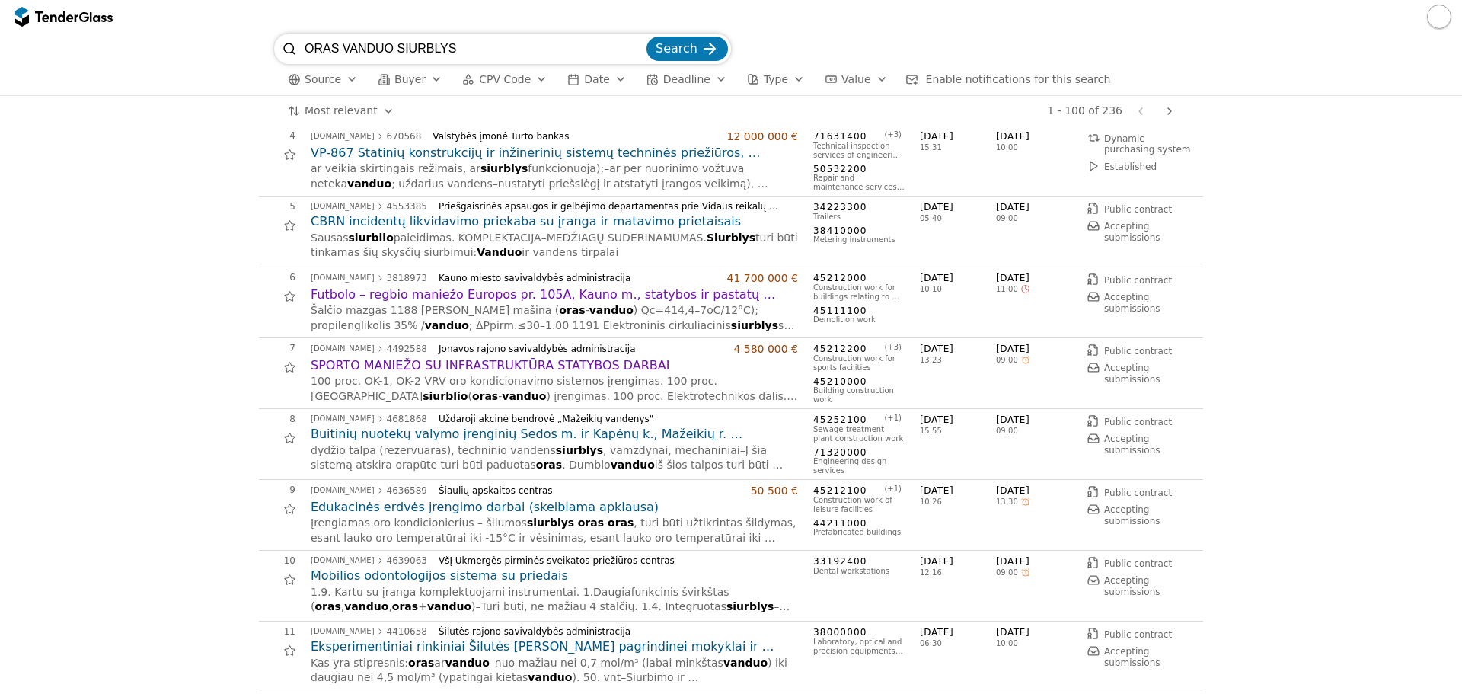
click at [464, 365] on h2 "SPORTO MANIEŽO SU INFRASTRUKTŪRA STATYBOS DARBAI" at bounding box center [554, 365] width 487 height 17
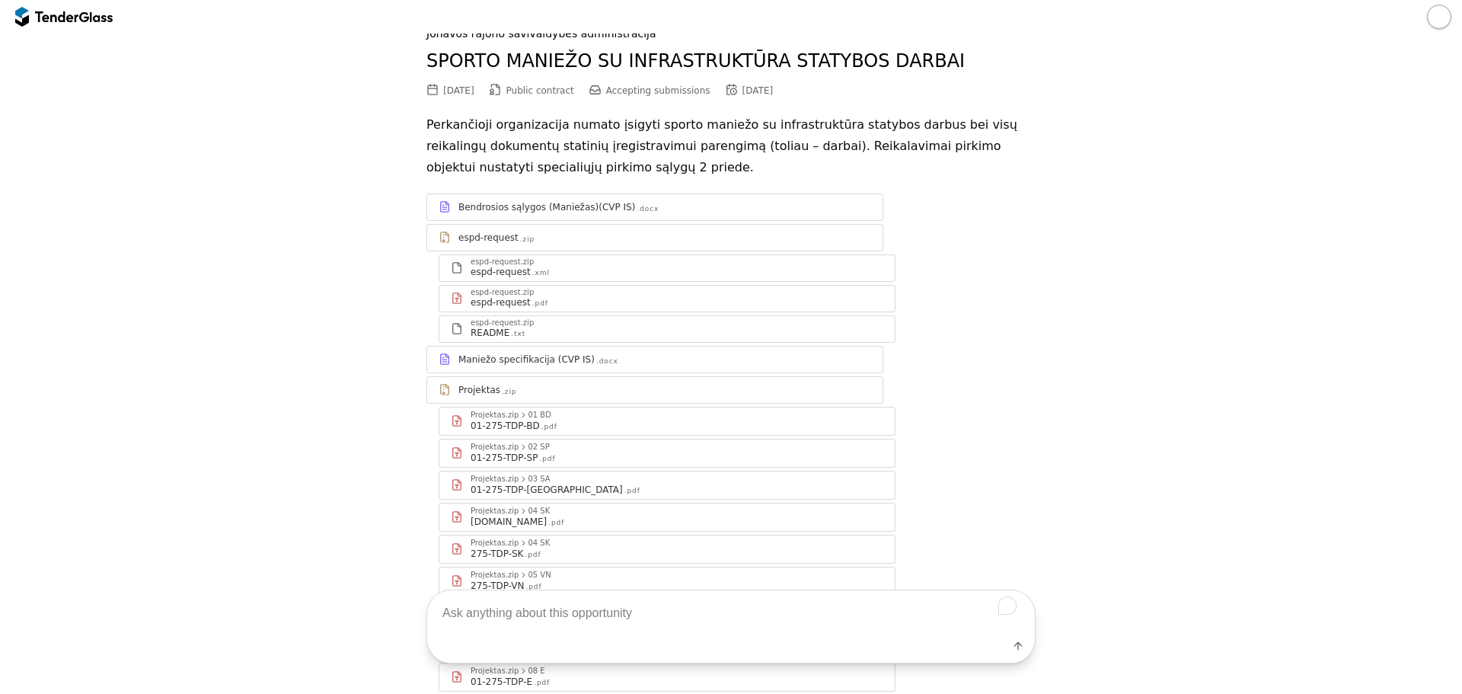
scroll to position [76, 0]
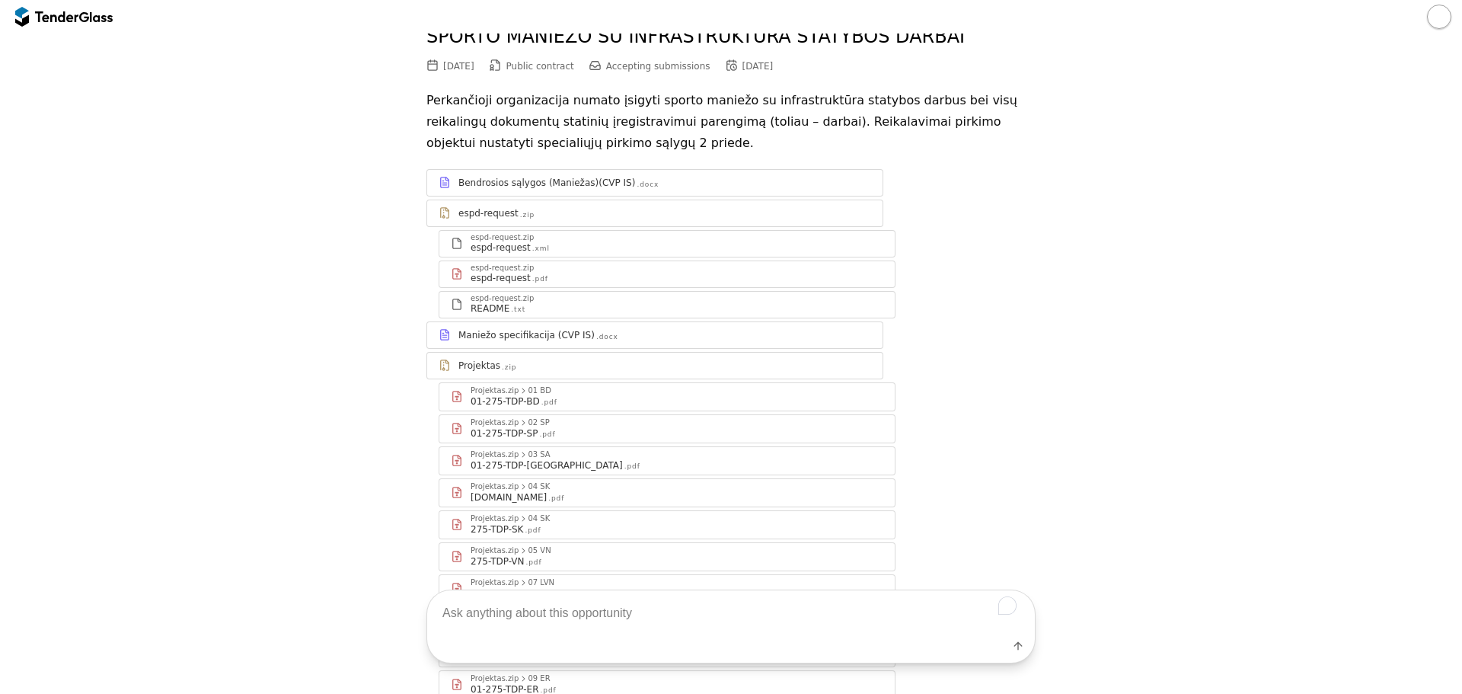
click at [522, 335] on div "Maniežo specifikacija (CVP IS)" at bounding box center [526, 335] width 136 height 12
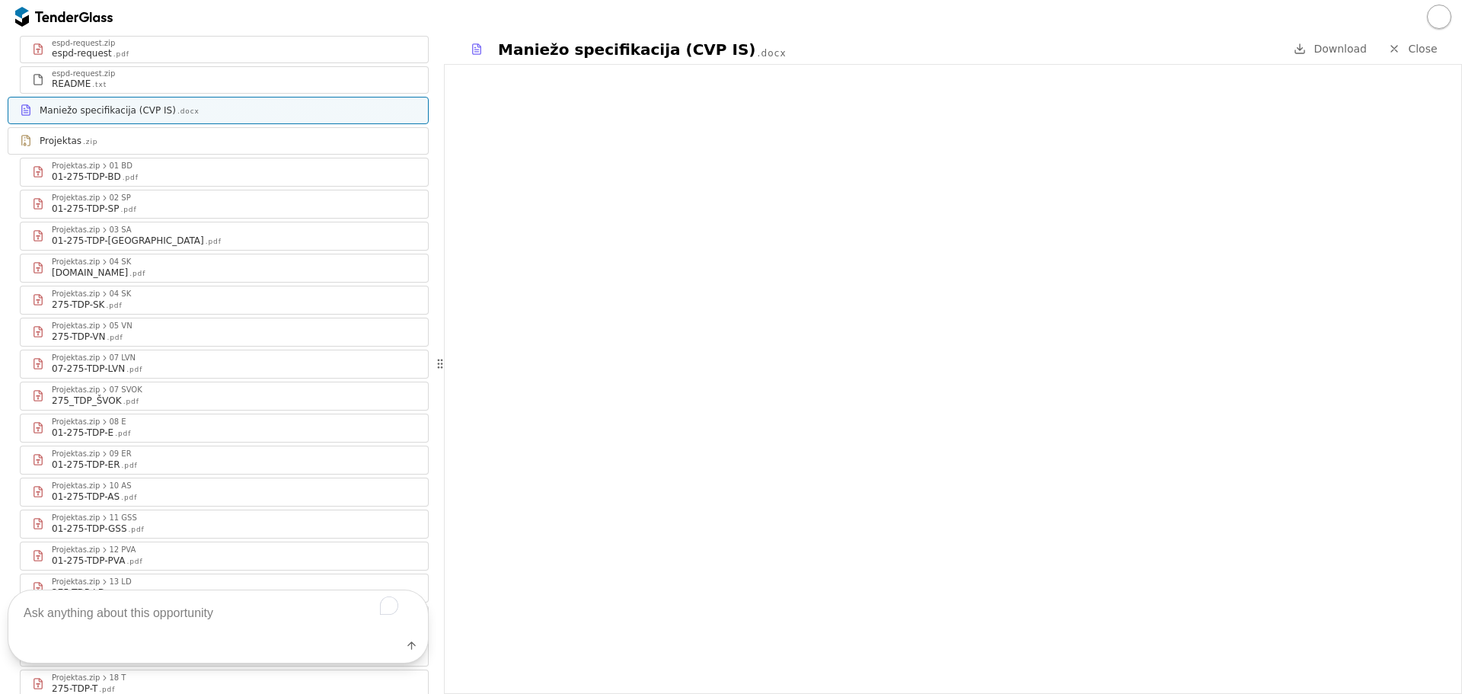
scroll to position [381, 0]
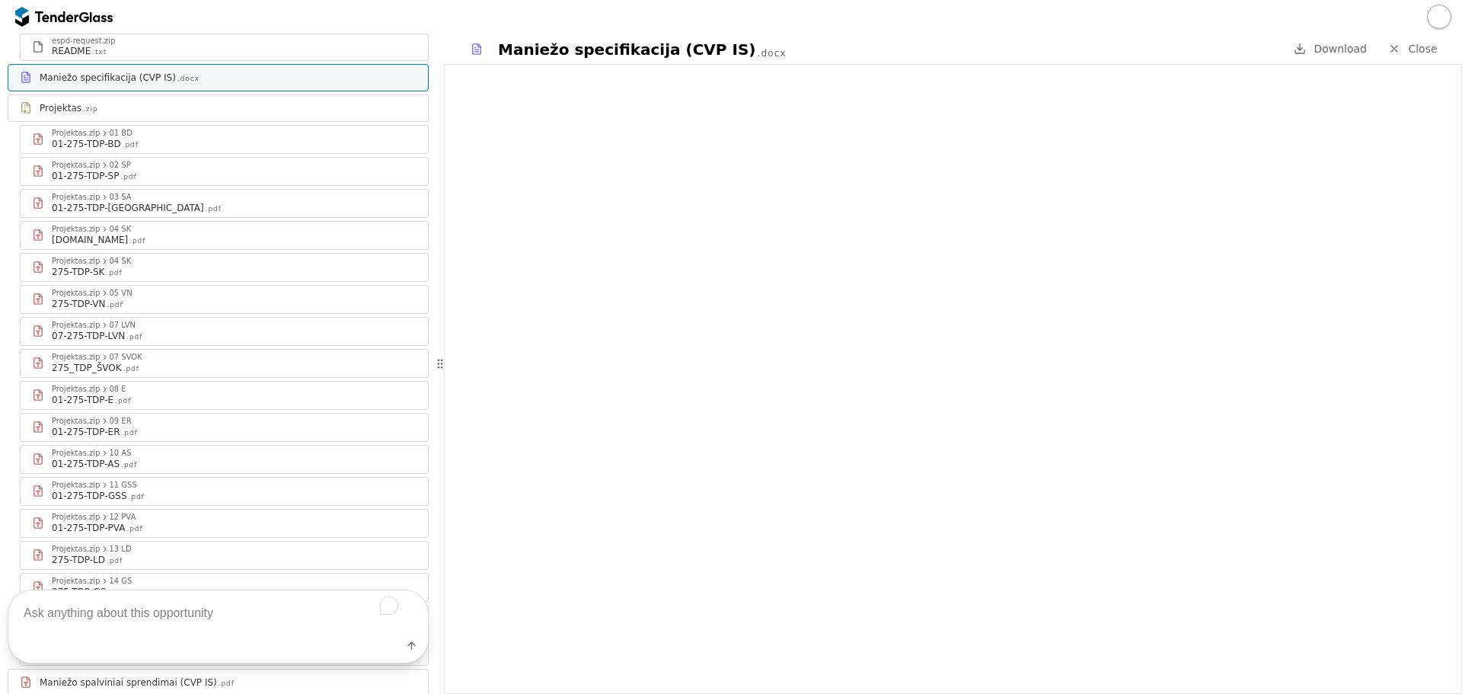
click at [70, 367] on div "275_TDP_ŠVOK" at bounding box center [87, 368] width 70 height 12
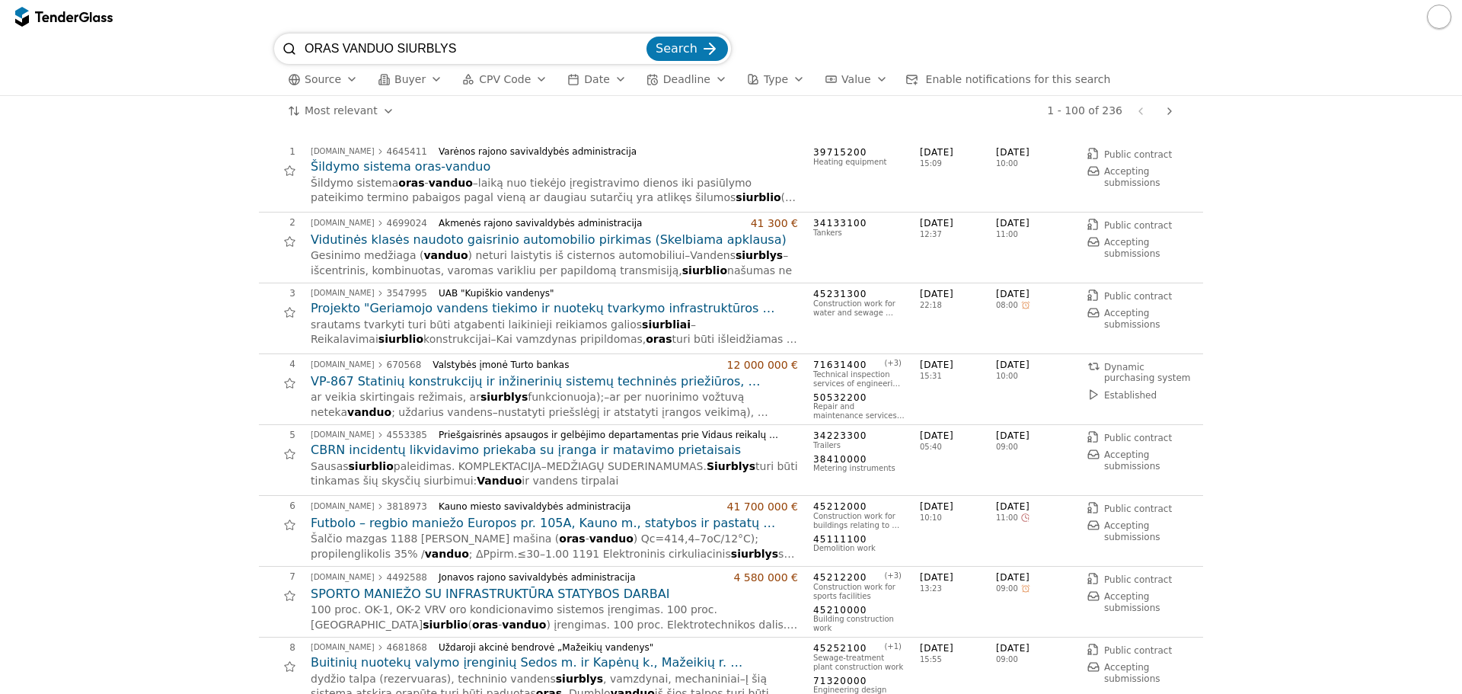
scroll to position [228, 0]
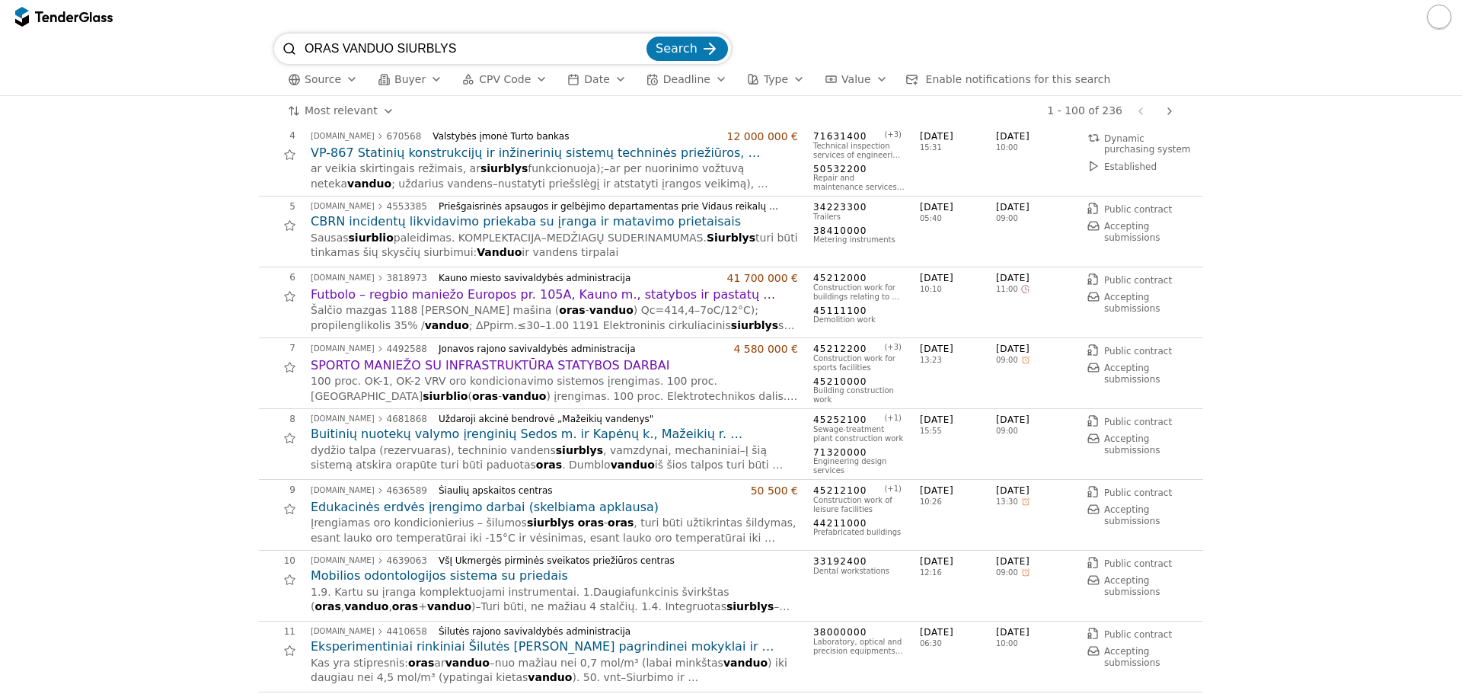
click at [535, 365] on h2 "SPORTO MANIEŽO SU INFRASTRUKTŪRA STATYBOS DARBAI" at bounding box center [554, 365] width 487 height 17
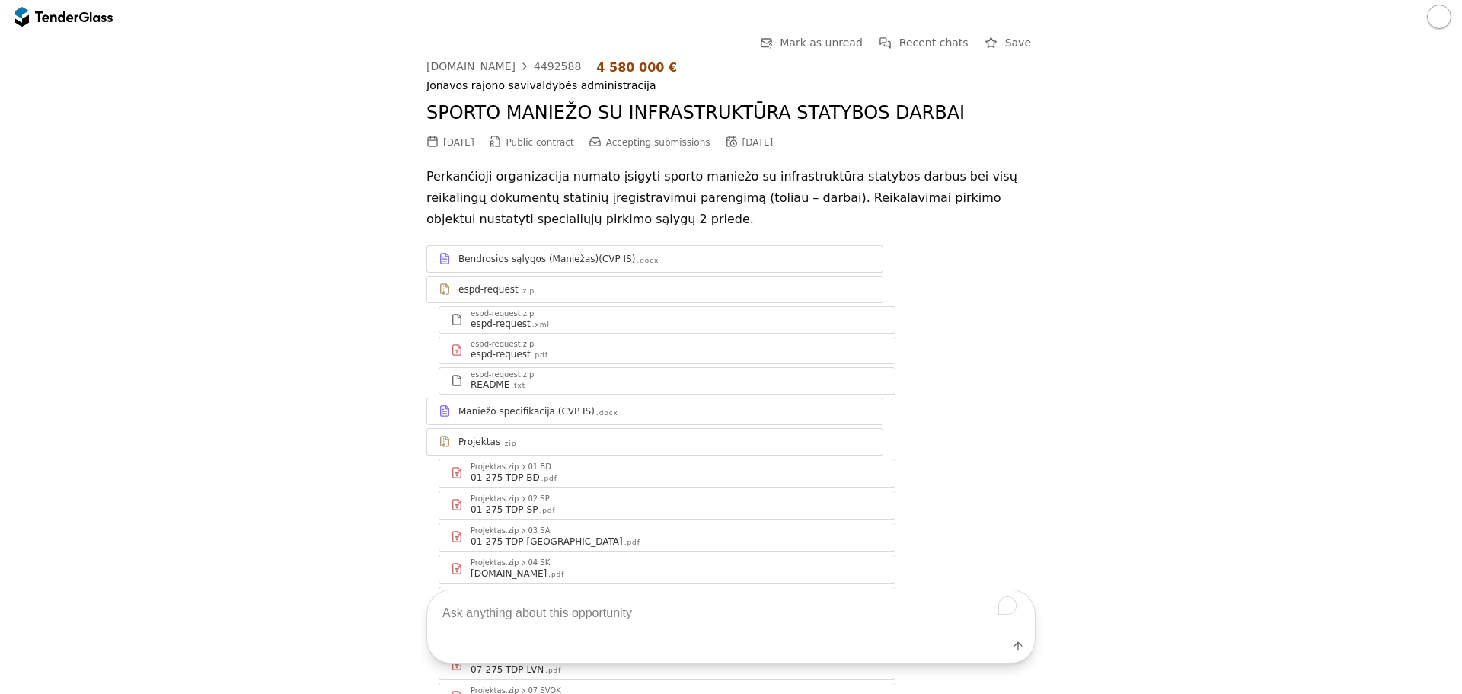
click at [520, 256] on div "Bendrosios sąlygos (Maniežas)(CVP IS)" at bounding box center [546, 259] width 177 height 12
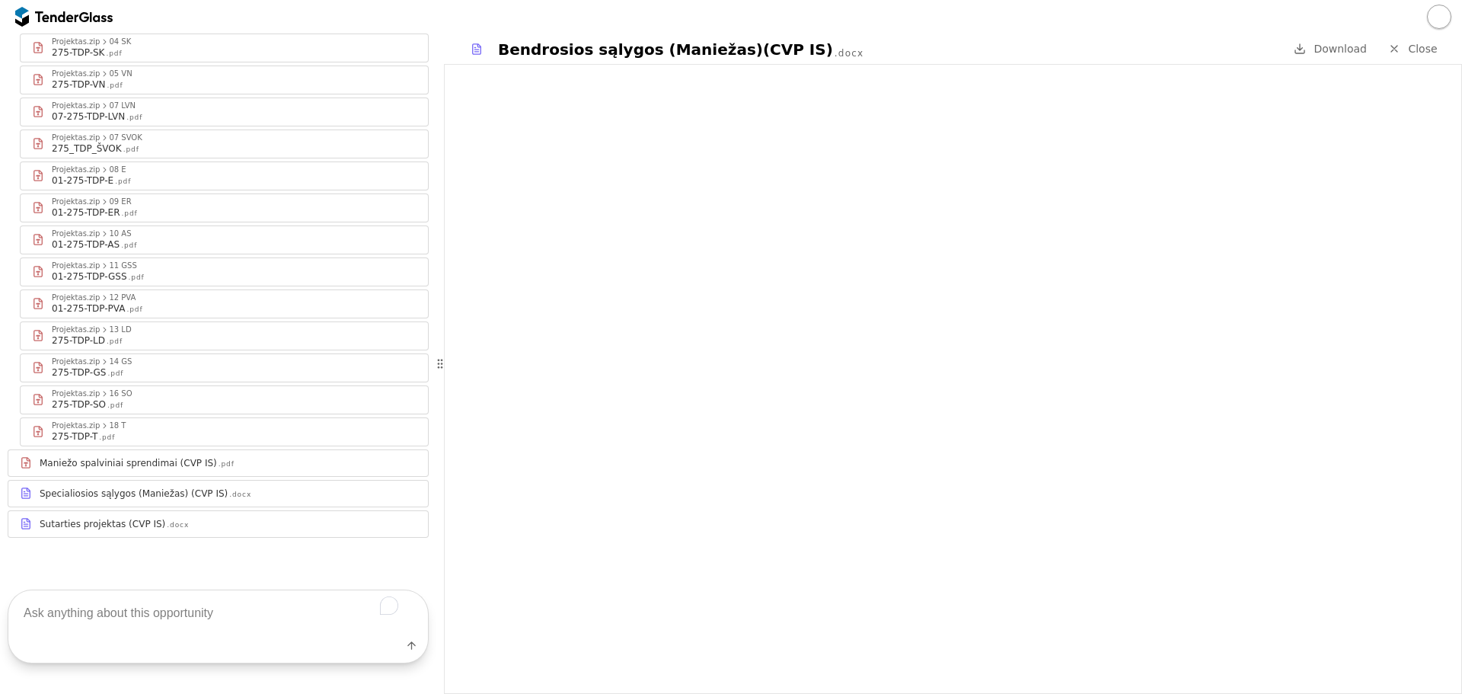
scroll to position [602, 0]
click at [98, 487] on div "Specialiosios sąlygos (Maniežas) (CVP IS)" at bounding box center [134, 491] width 188 height 12
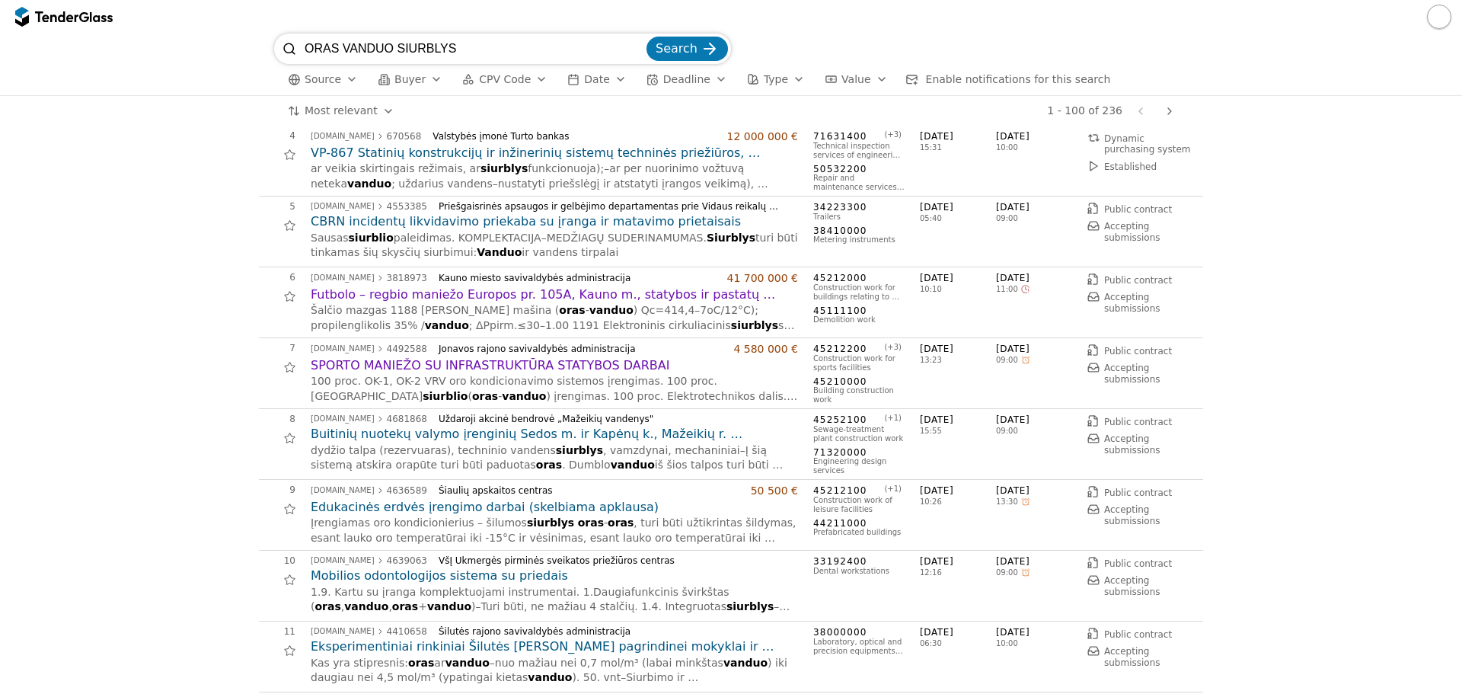
scroll to position [305, 0]
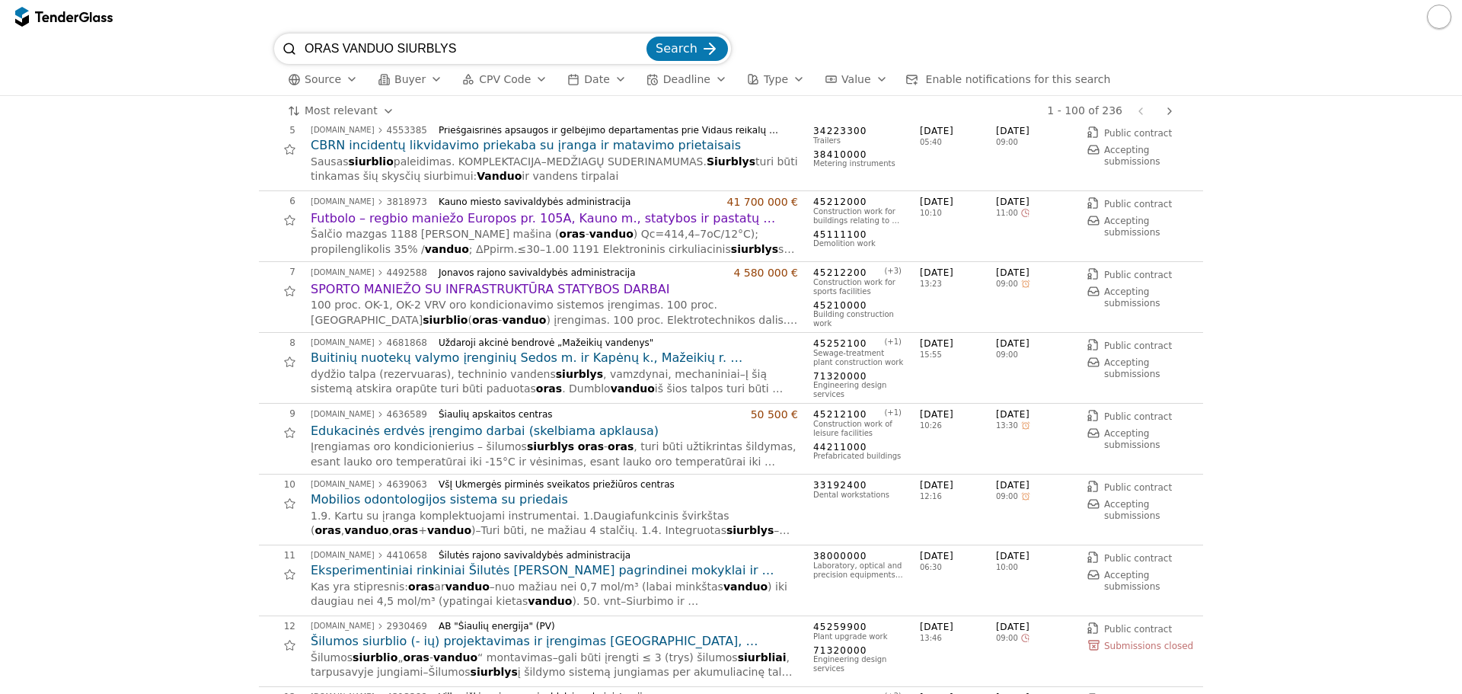
click at [447, 435] on h2 "Edukacinės erdvės įrengimo darbai (skelbiama apklausa)" at bounding box center [554, 431] width 487 height 17
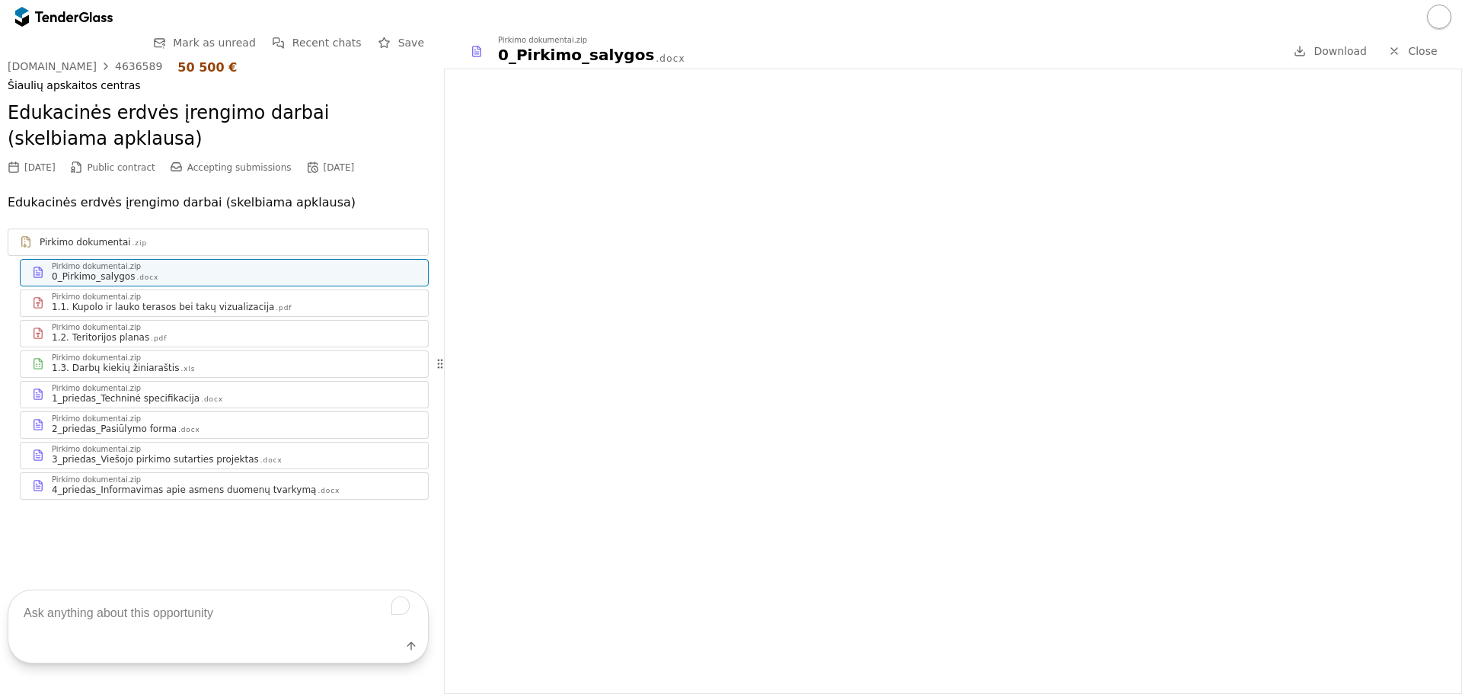
click at [112, 394] on div "1_priedas_Techninė specifikacija" at bounding box center [126, 398] width 148 height 12
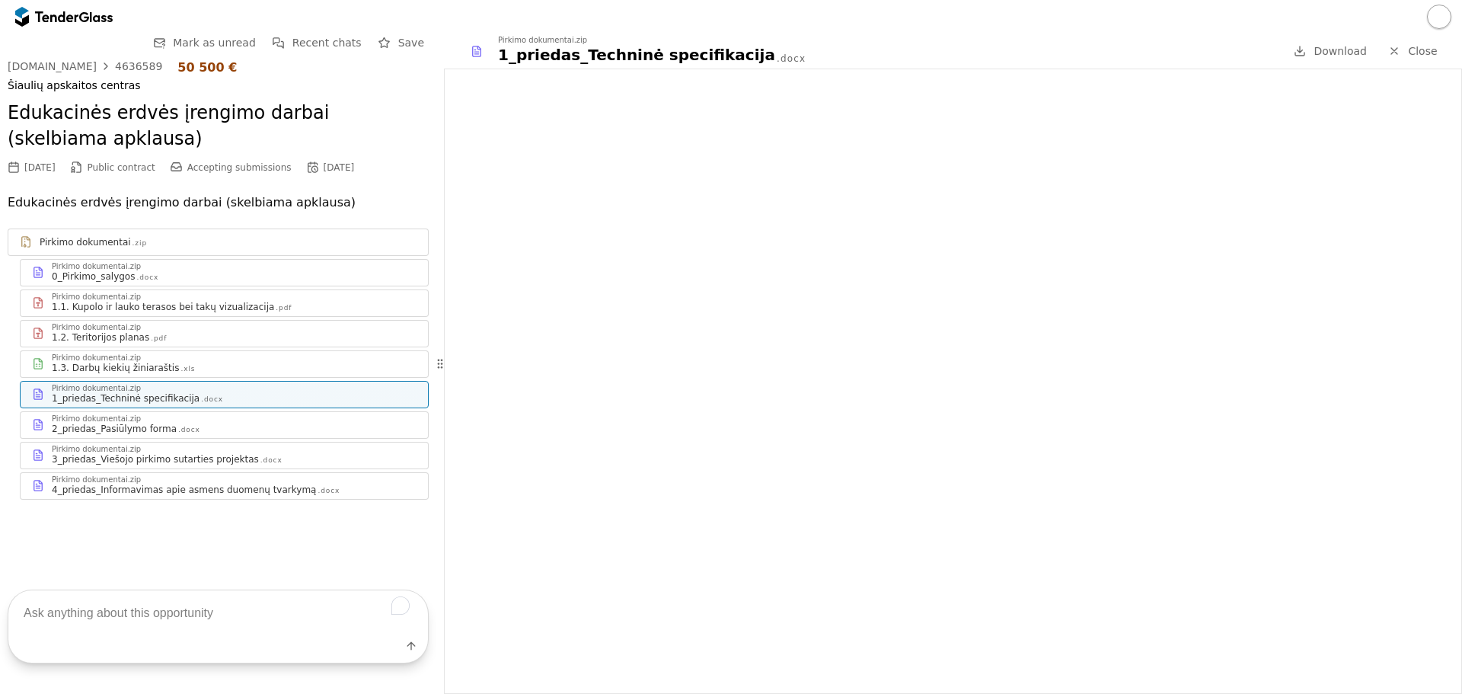
click at [159, 622] on textarea "To enrich screen reader interactions, please activate Accessibility in Grammarl…" at bounding box center [218, 612] width 420 height 45
type textarea "reikalavimai rangovui"
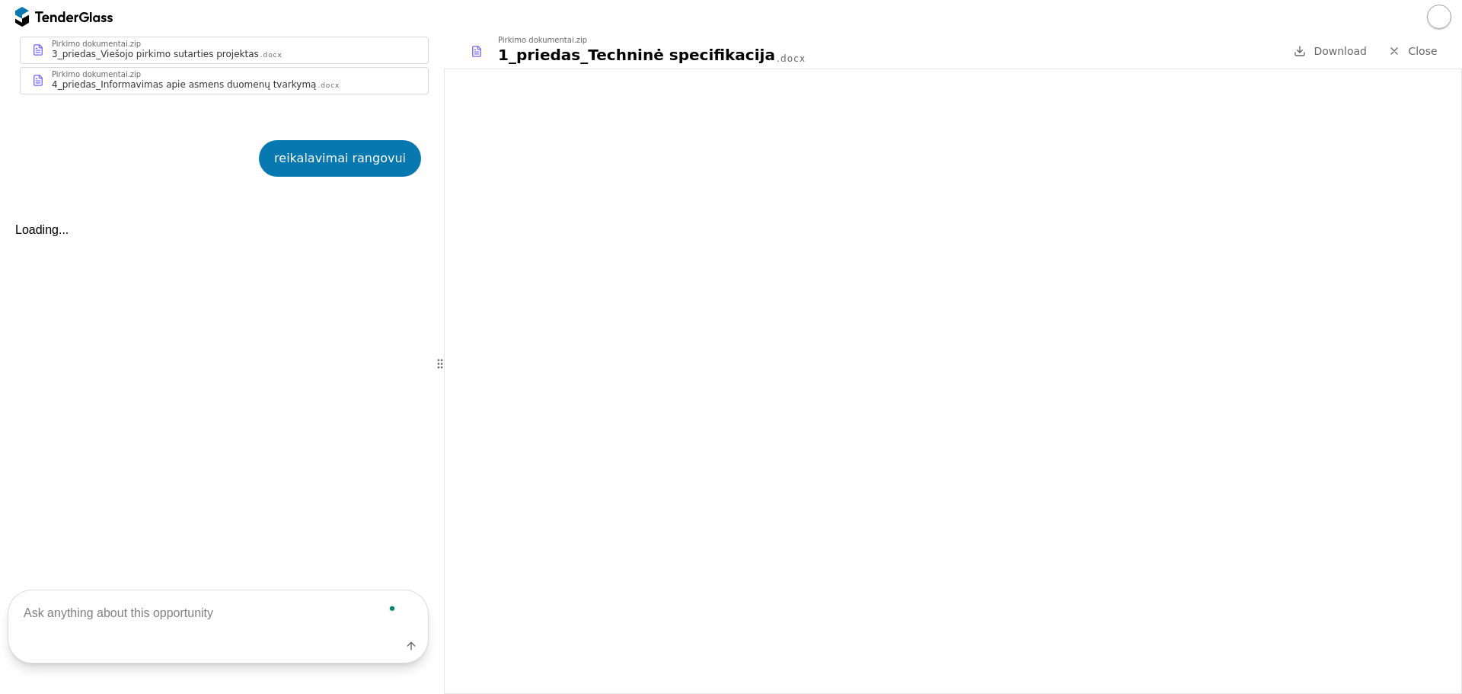
scroll to position [487, 0]
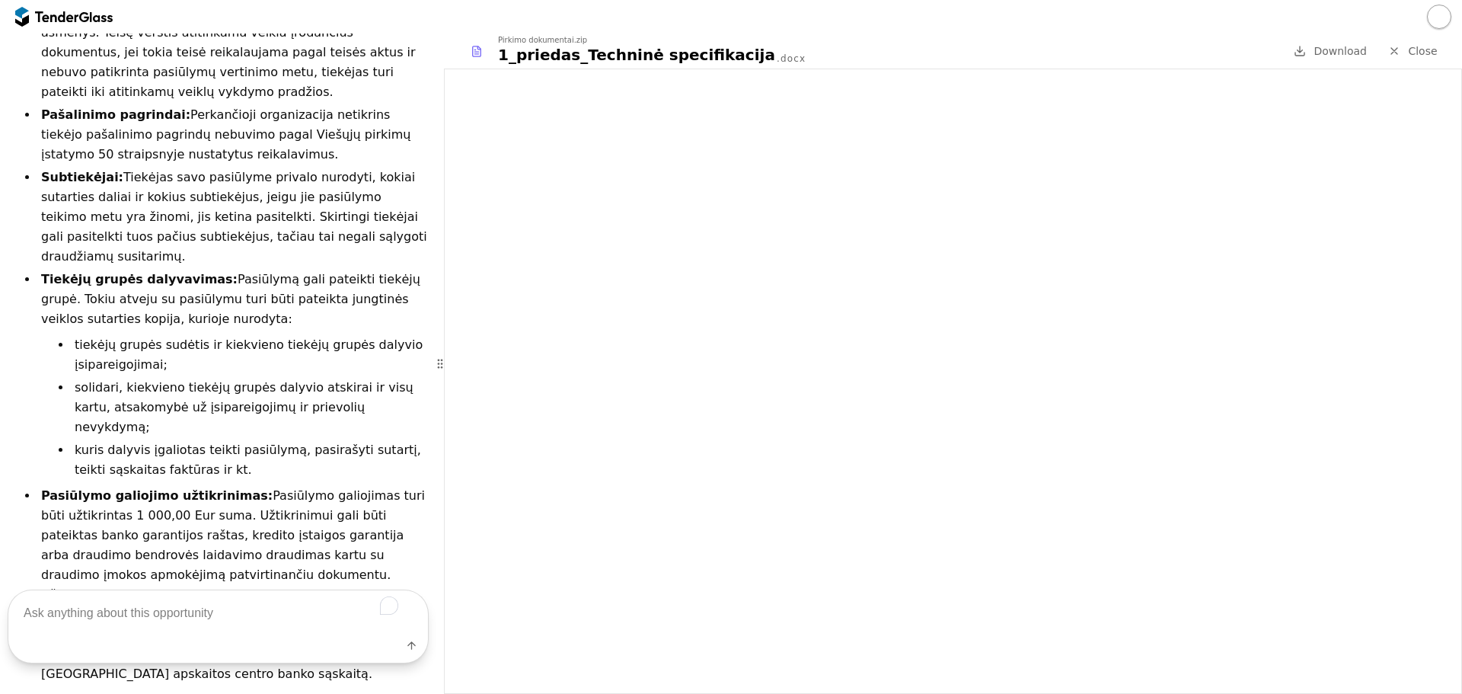
scroll to position [795, 0]
